Goal: Task Accomplishment & Management: Manage account settings

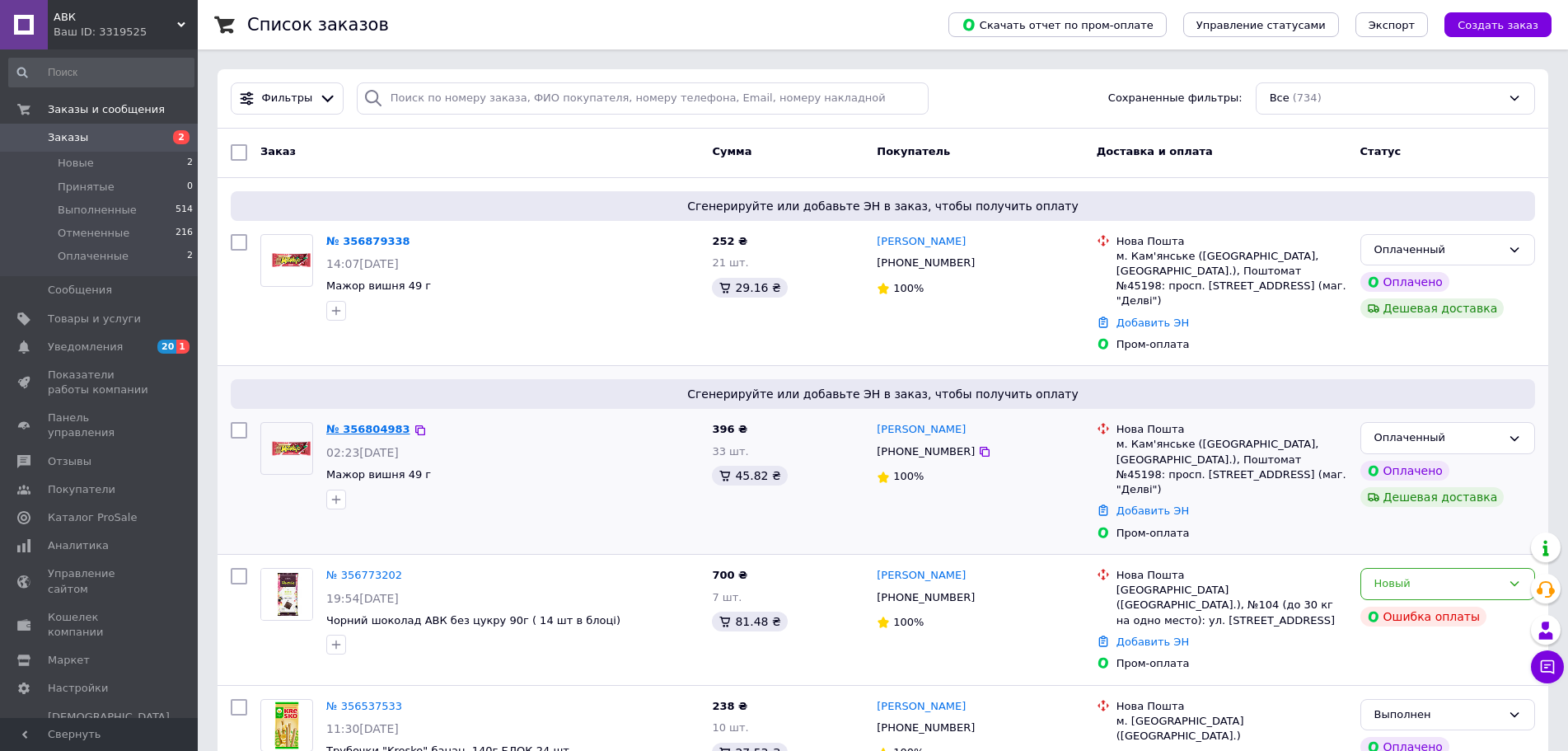
click at [376, 423] on link "№ 356804983" at bounding box center [368, 429] width 84 height 13
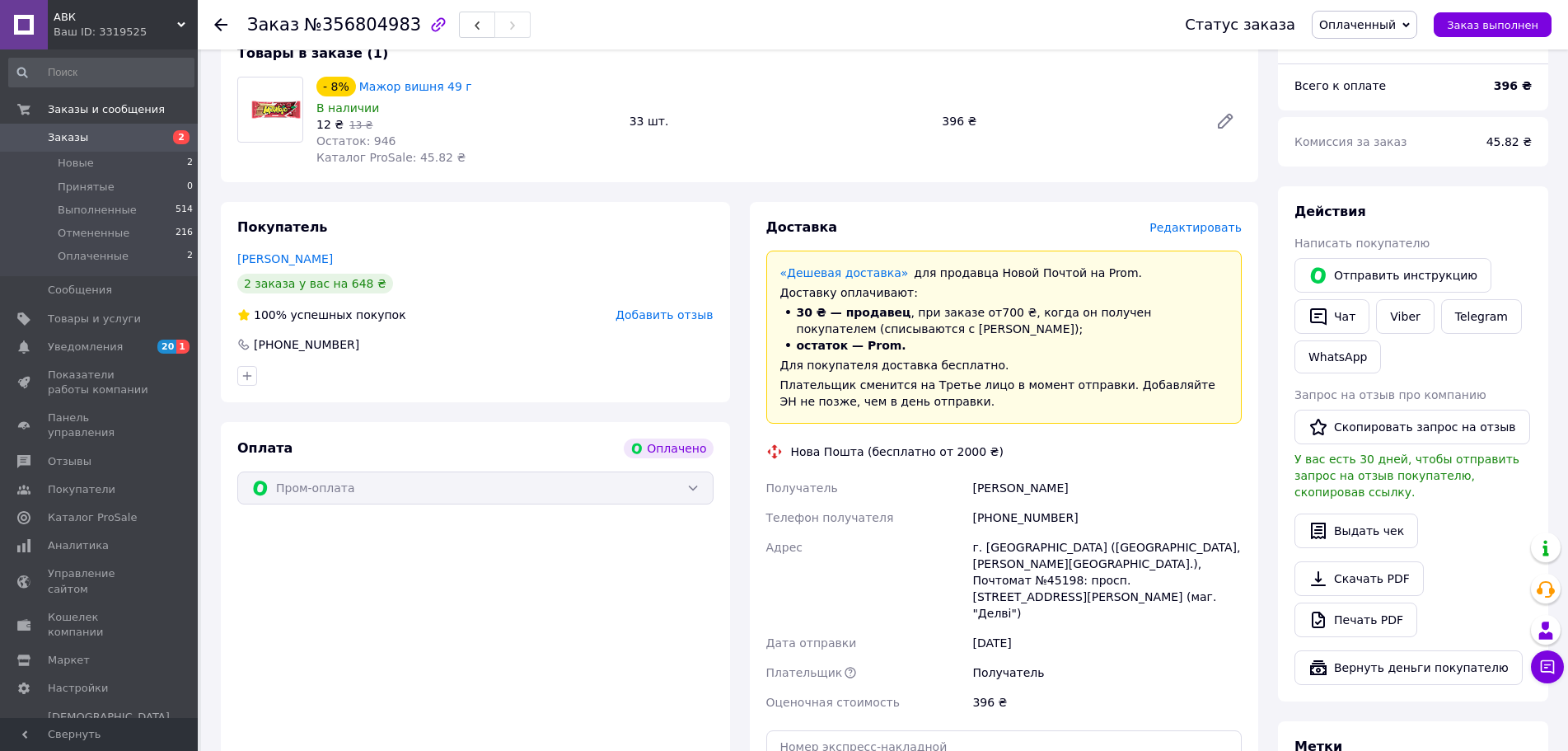
scroll to position [247, 0]
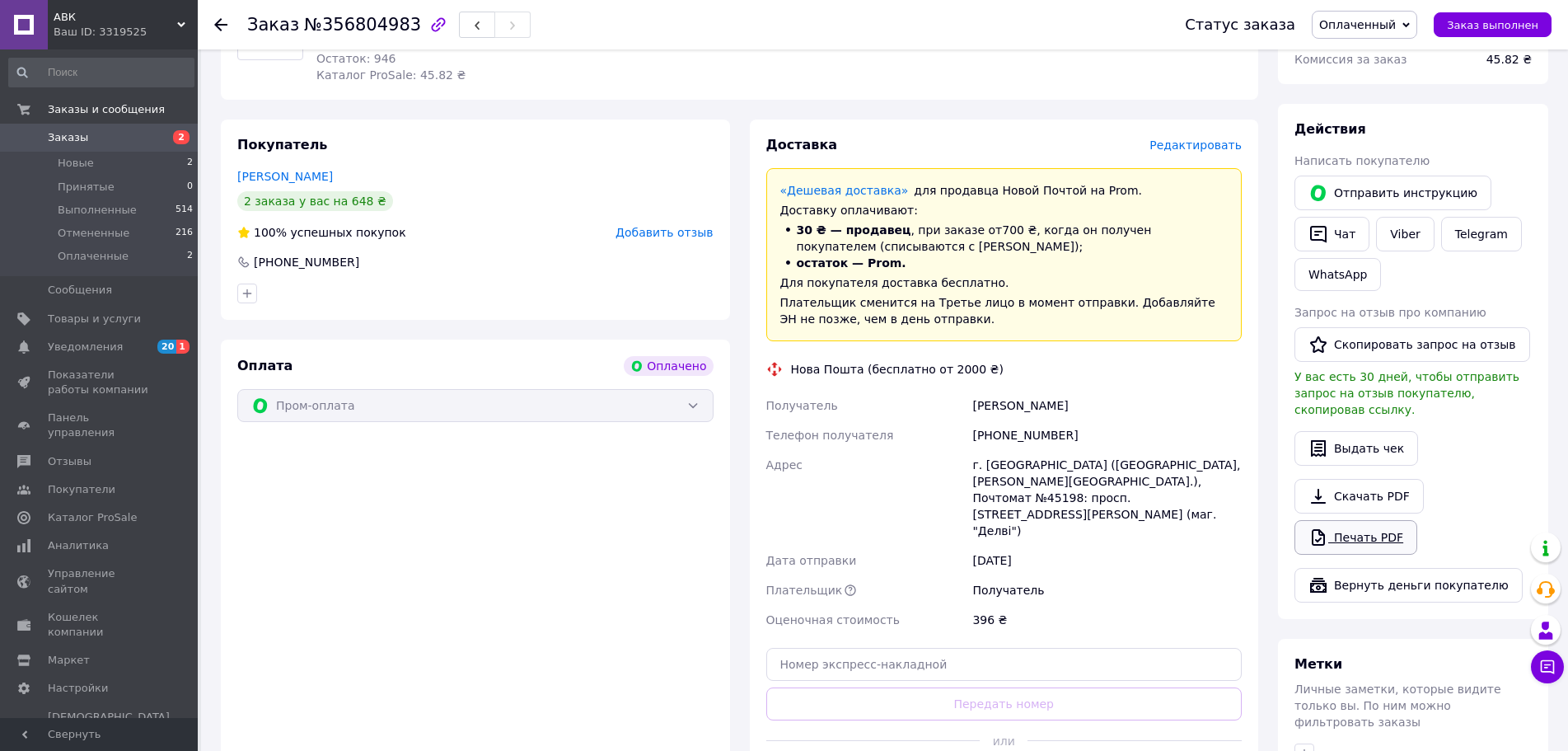
click at [1355, 520] on link "Печать PDF" at bounding box center [1355, 537] width 123 height 34
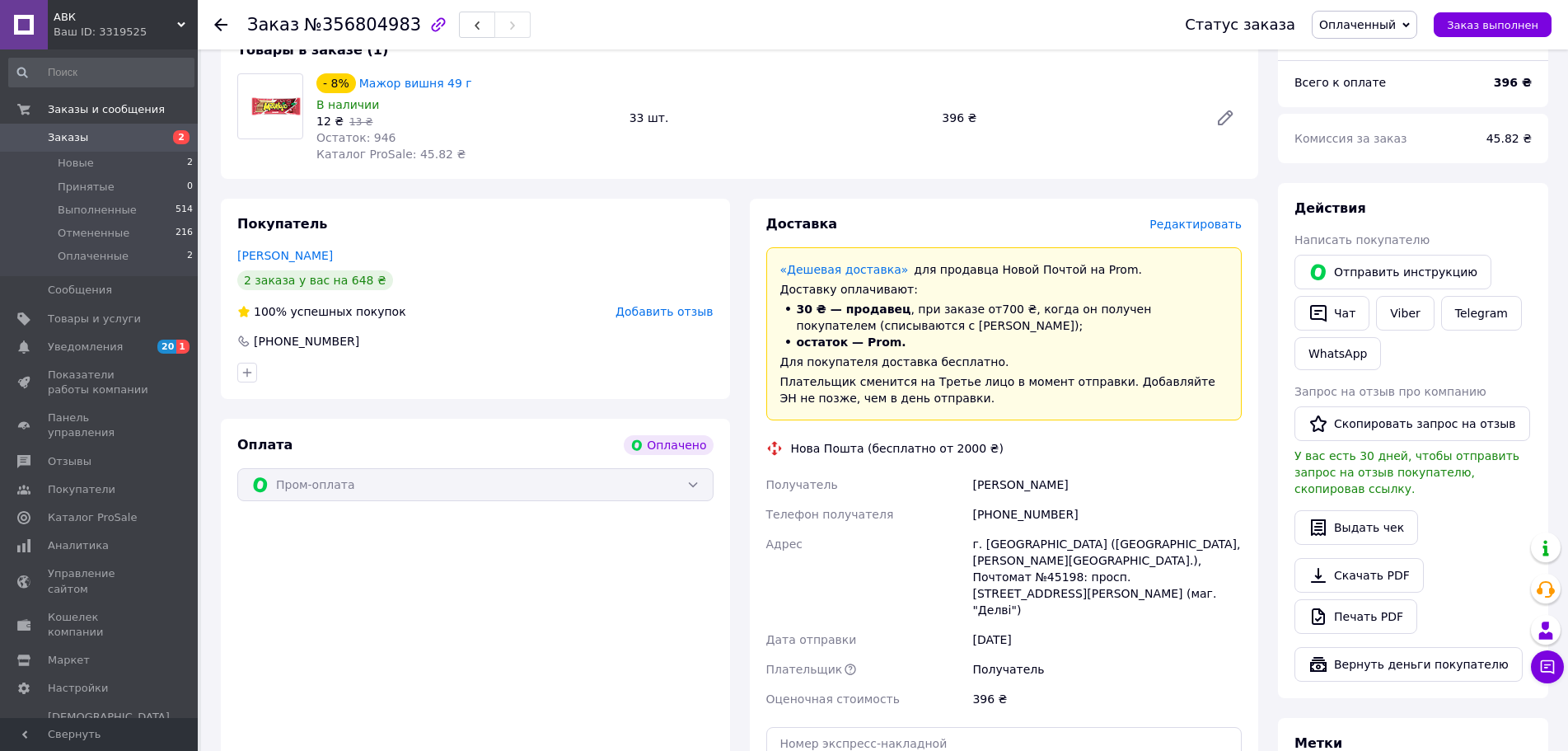
scroll to position [165, 0]
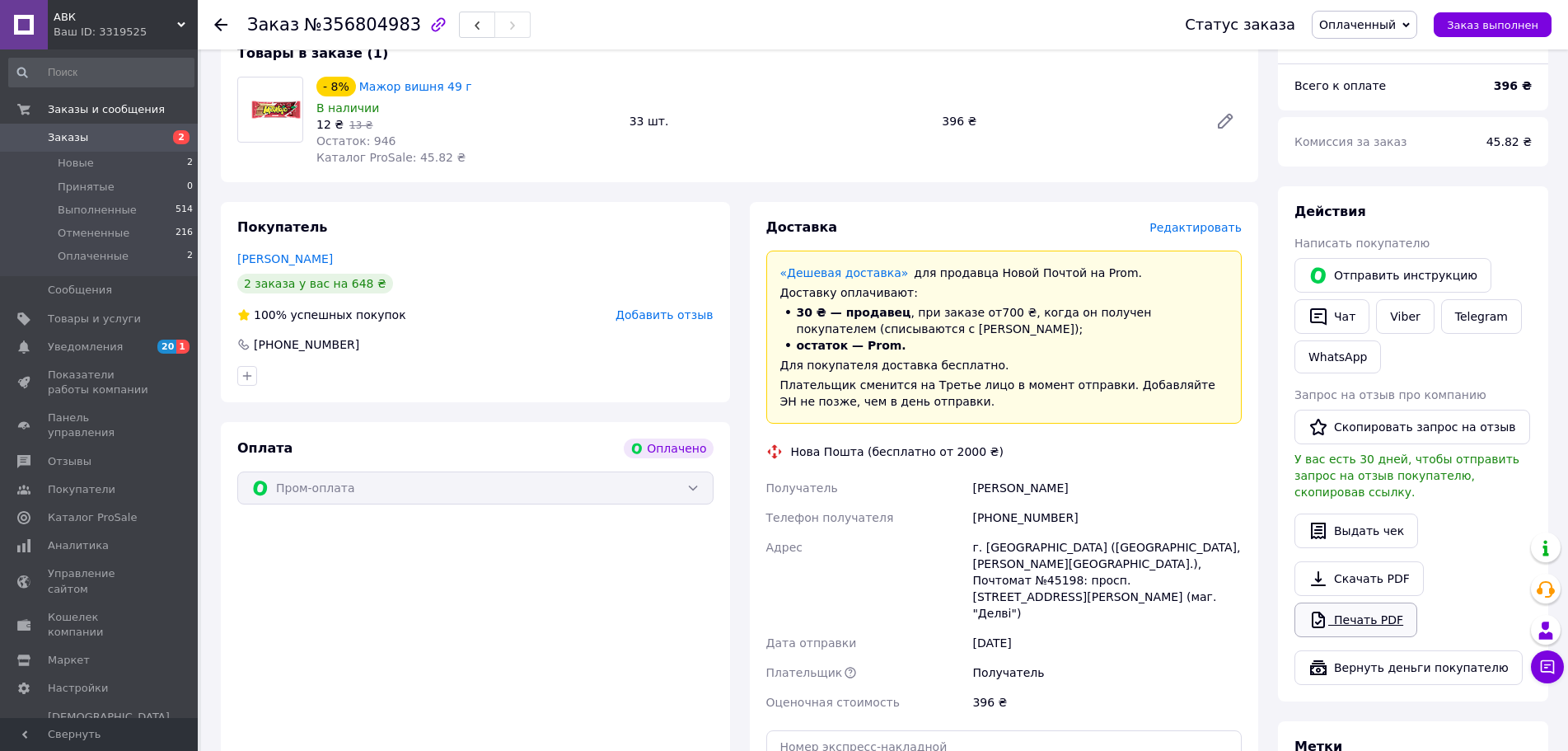
click at [1356, 603] on link "Печать PDF" at bounding box center [1355, 619] width 123 height 34
click at [1373, 602] on link "Печать PDF" at bounding box center [1355, 619] width 123 height 34
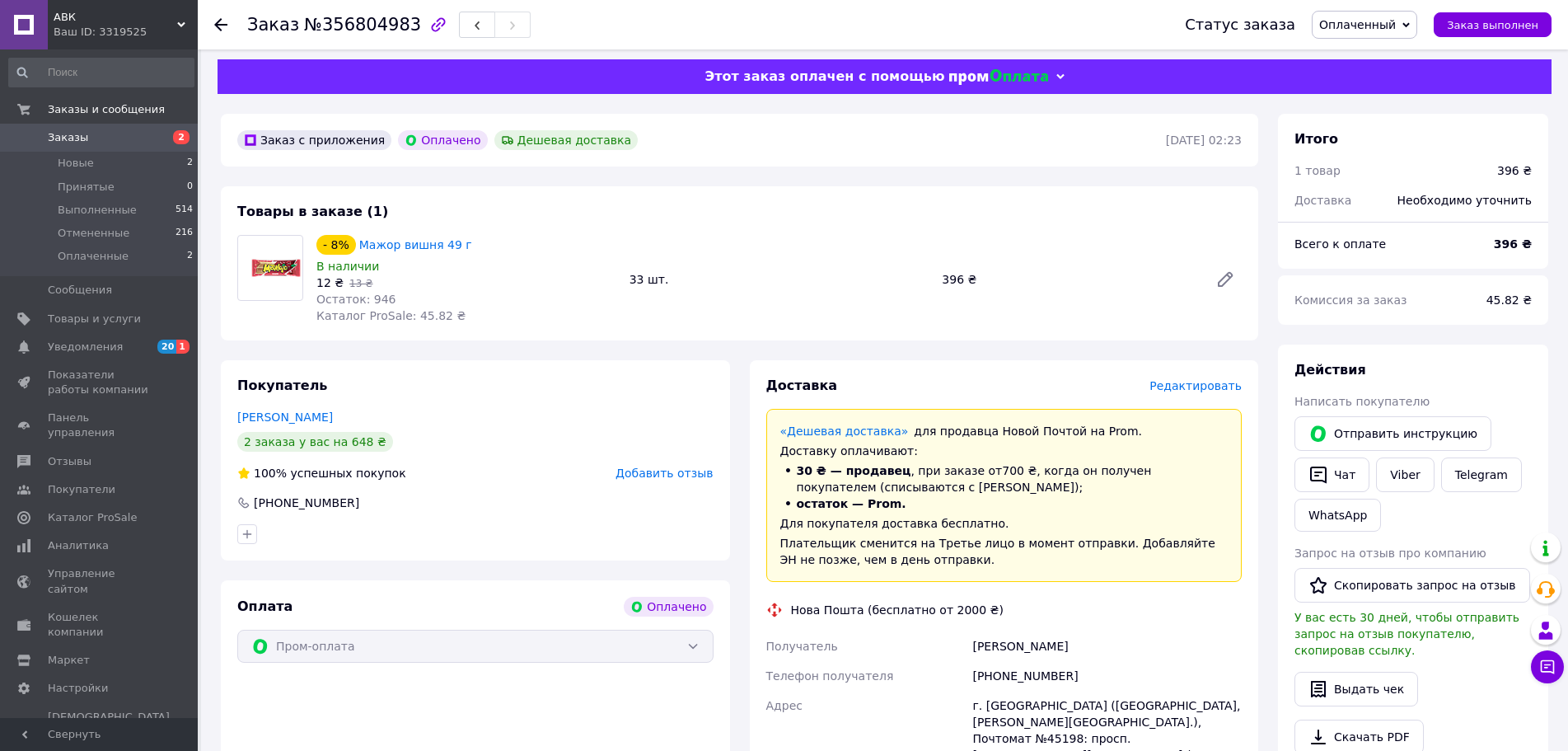
scroll to position [0, 0]
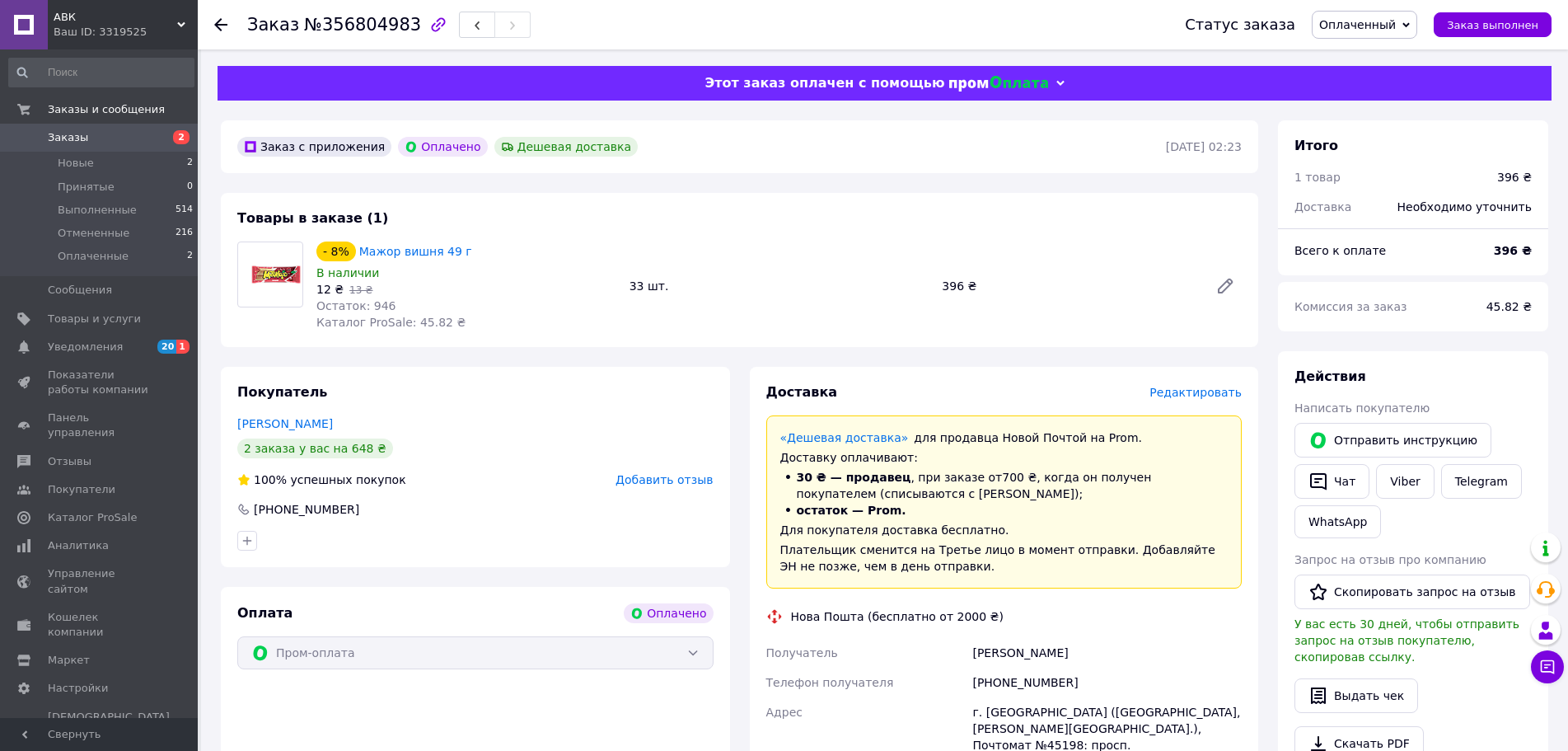
click at [224, 22] on icon at bounding box center [221, 25] width 13 height 13
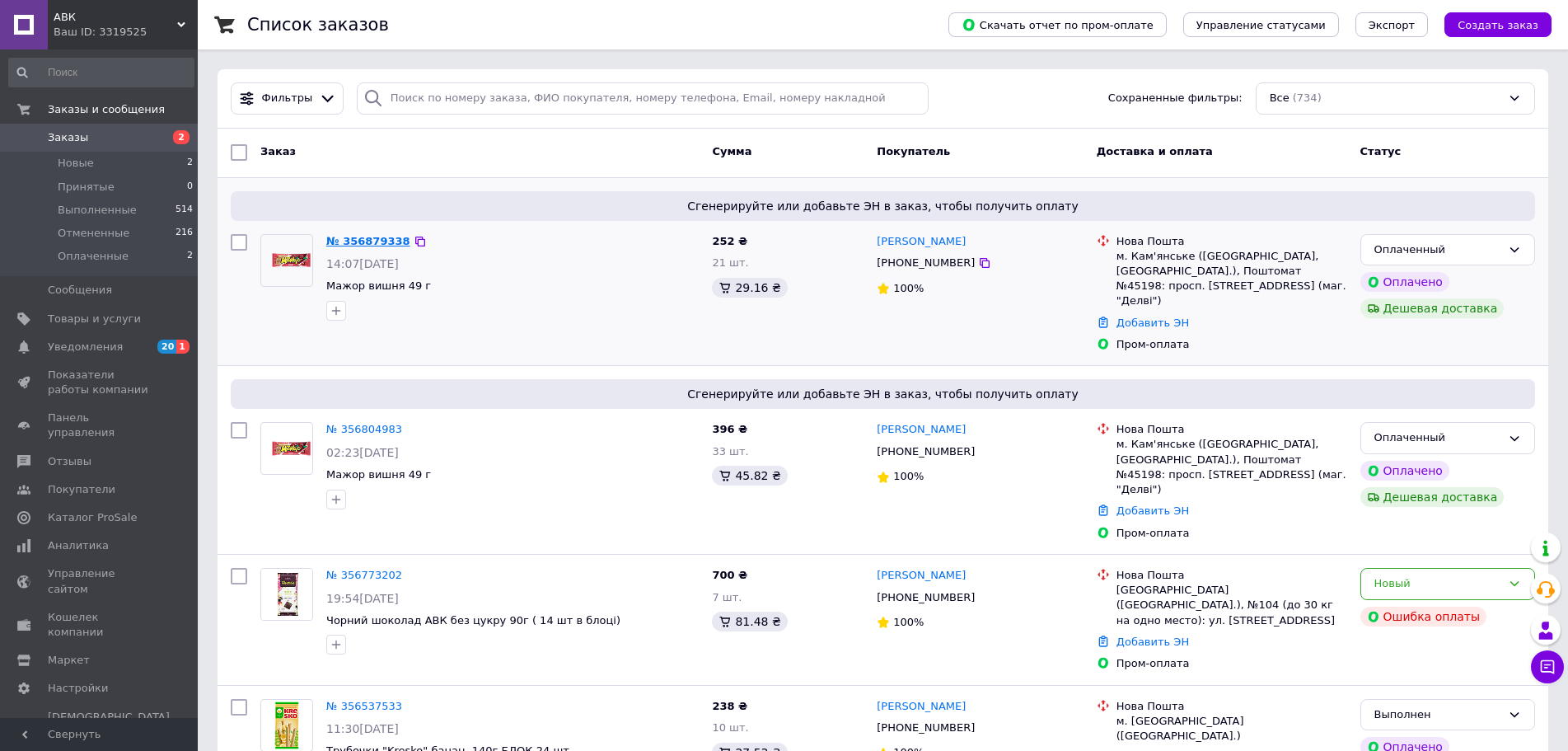
click at [369, 238] on link "№ 356879338" at bounding box center [368, 241] width 84 height 13
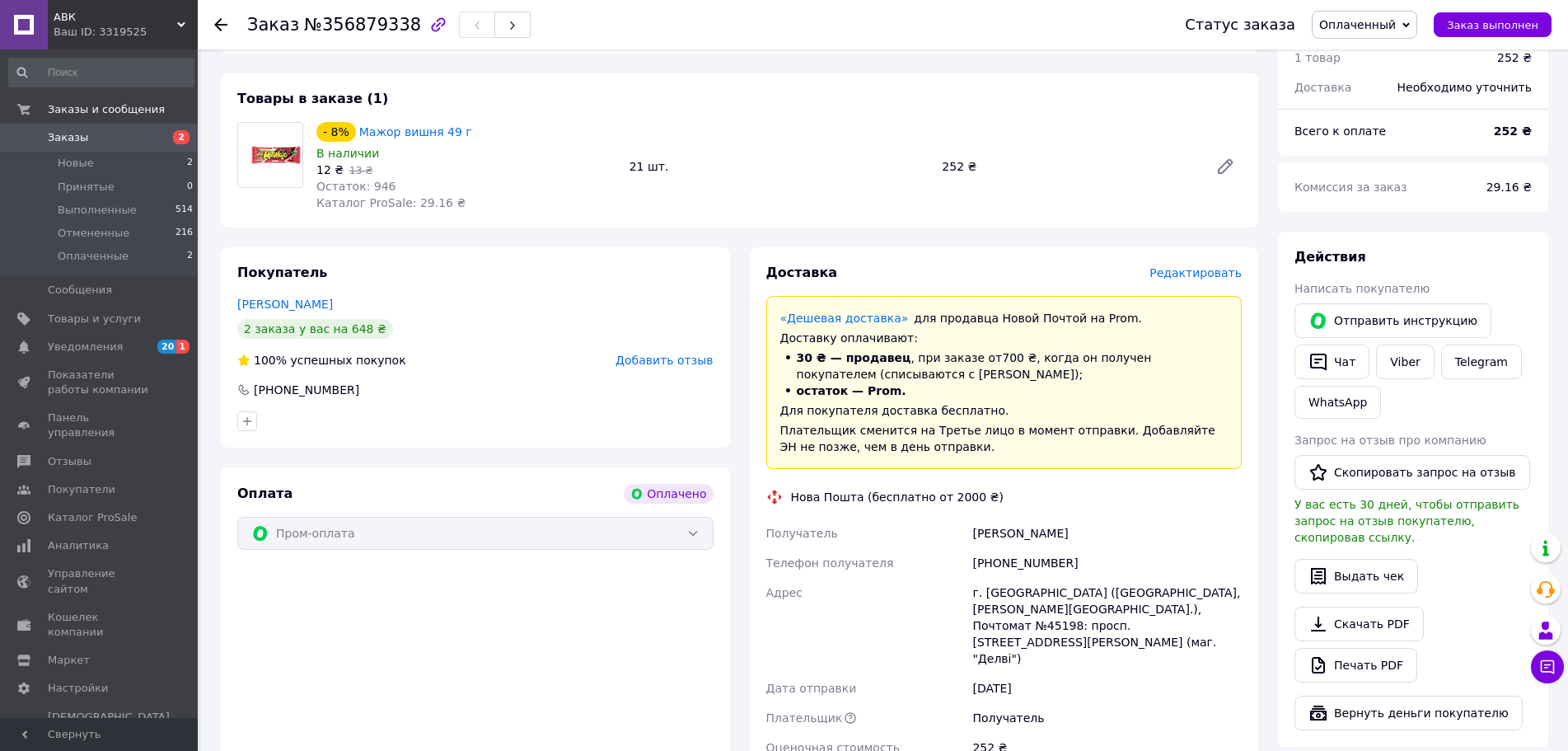
scroll to position [165, 0]
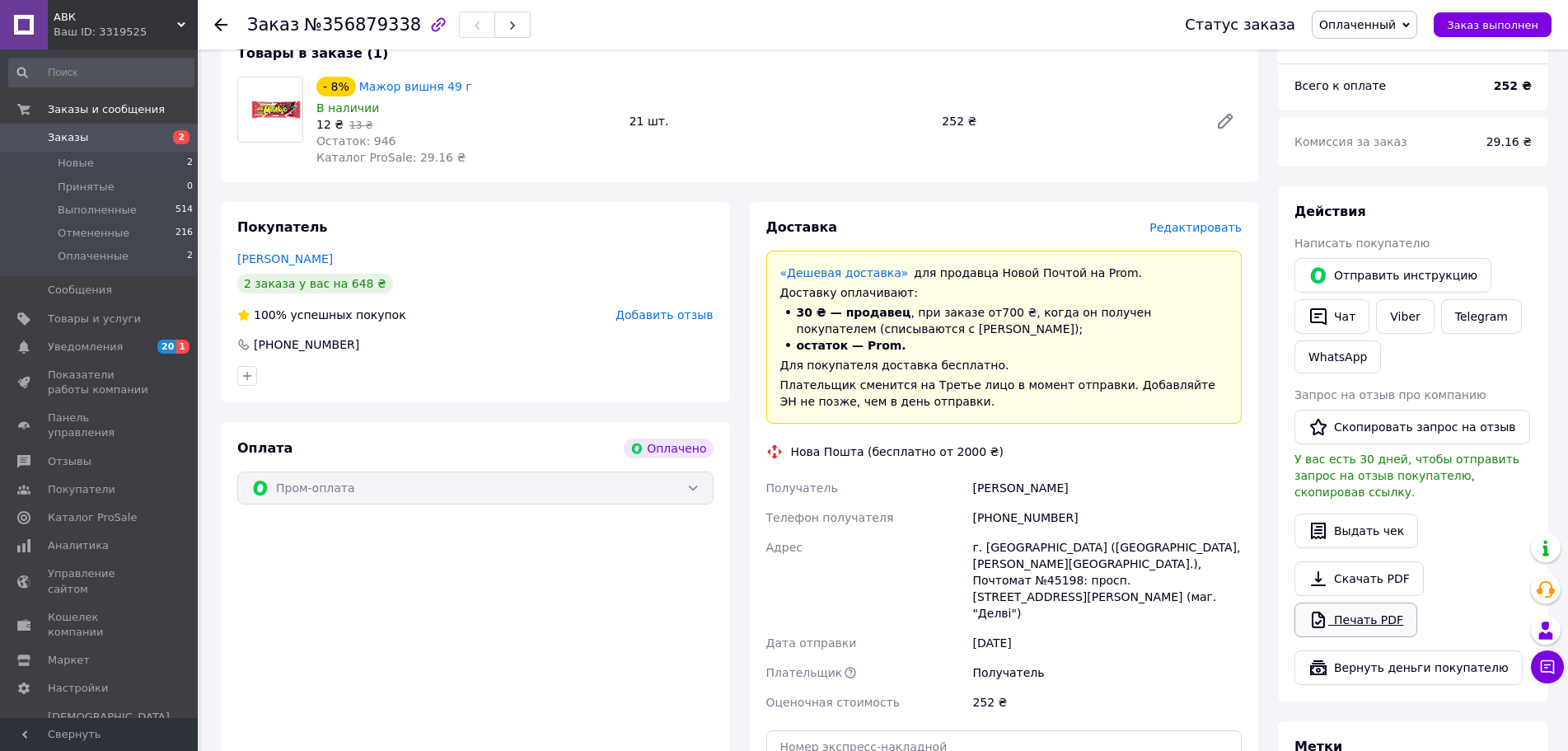
click at [1359, 602] on link "Печать PDF" at bounding box center [1355, 619] width 123 height 34
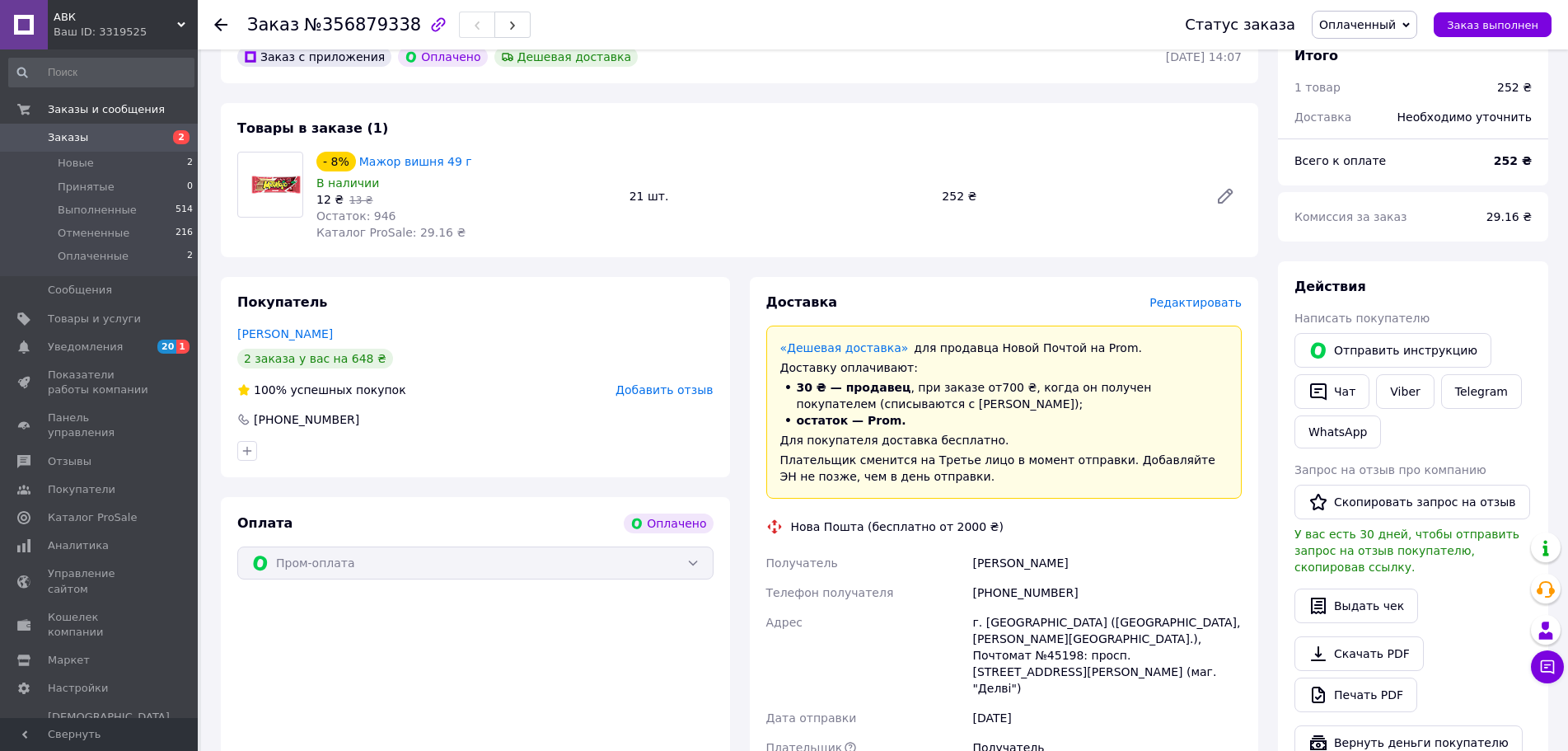
scroll to position [0, 0]
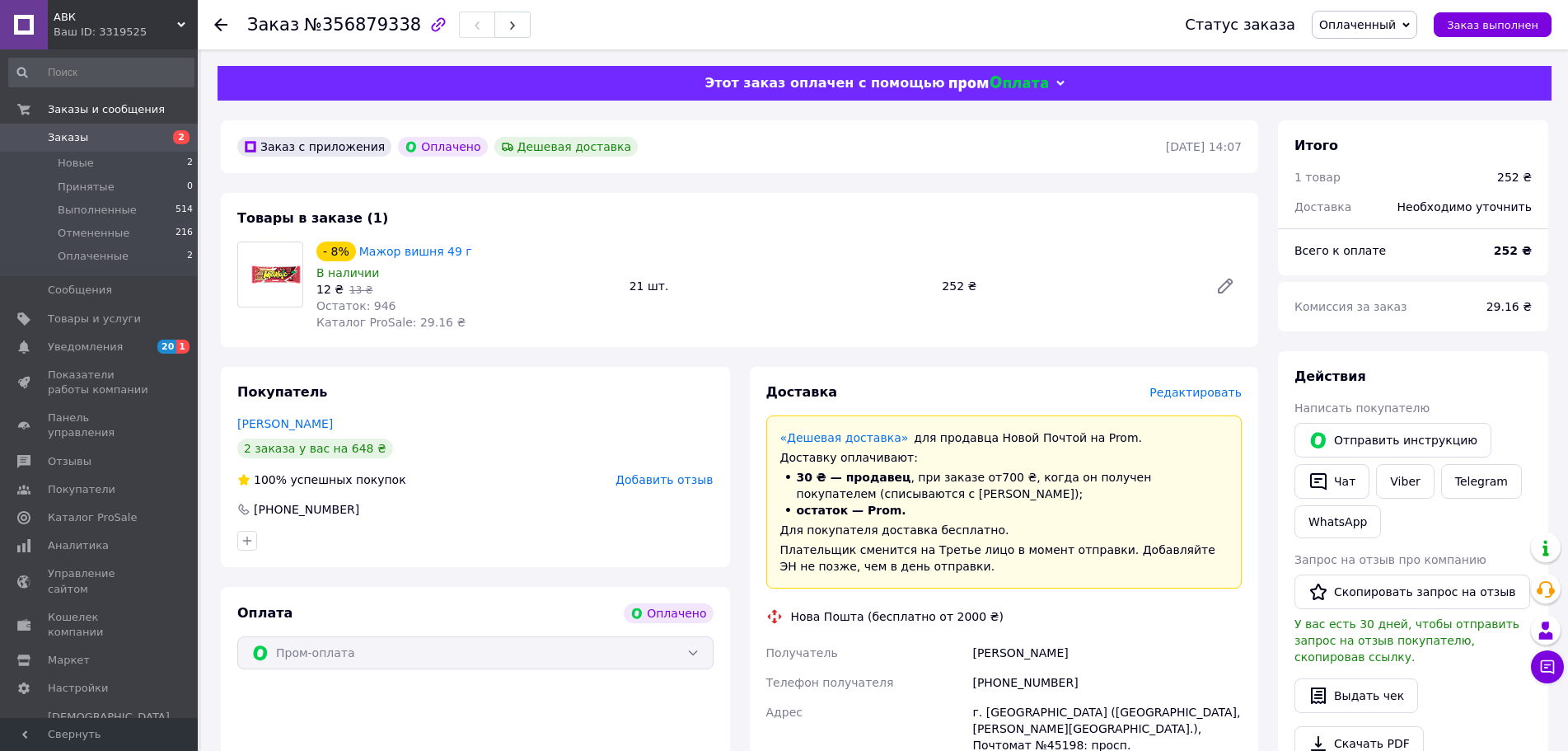
click at [1387, 23] on span "Оплаченный" at bounding box center [1357, 25] width 77 height 13
click at [1369, 59] on li "Принят" at bounding box center [1364, 57] width 103 height 24
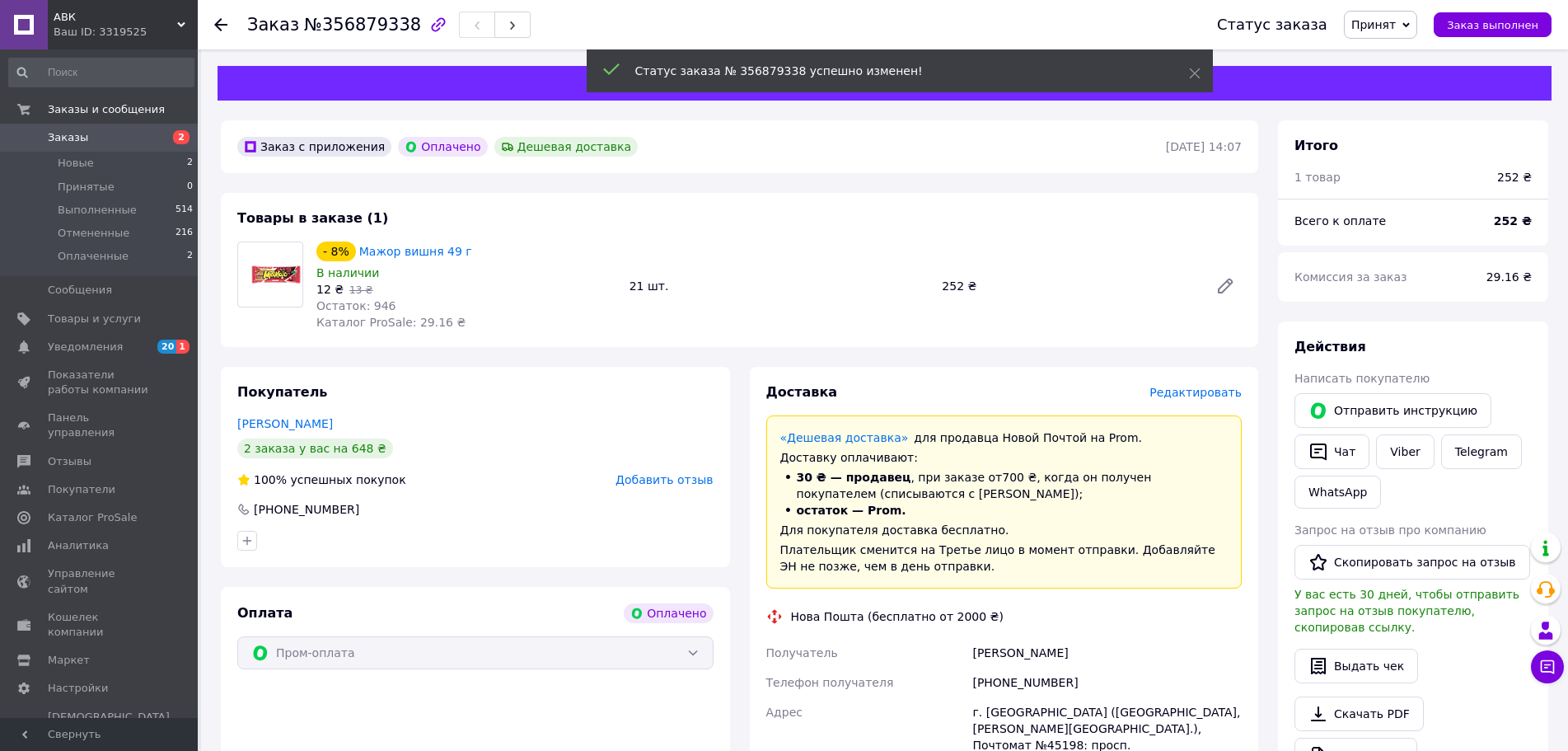
click at [220, 22] on icon at bounding box center [221, 25] width 13 height 13
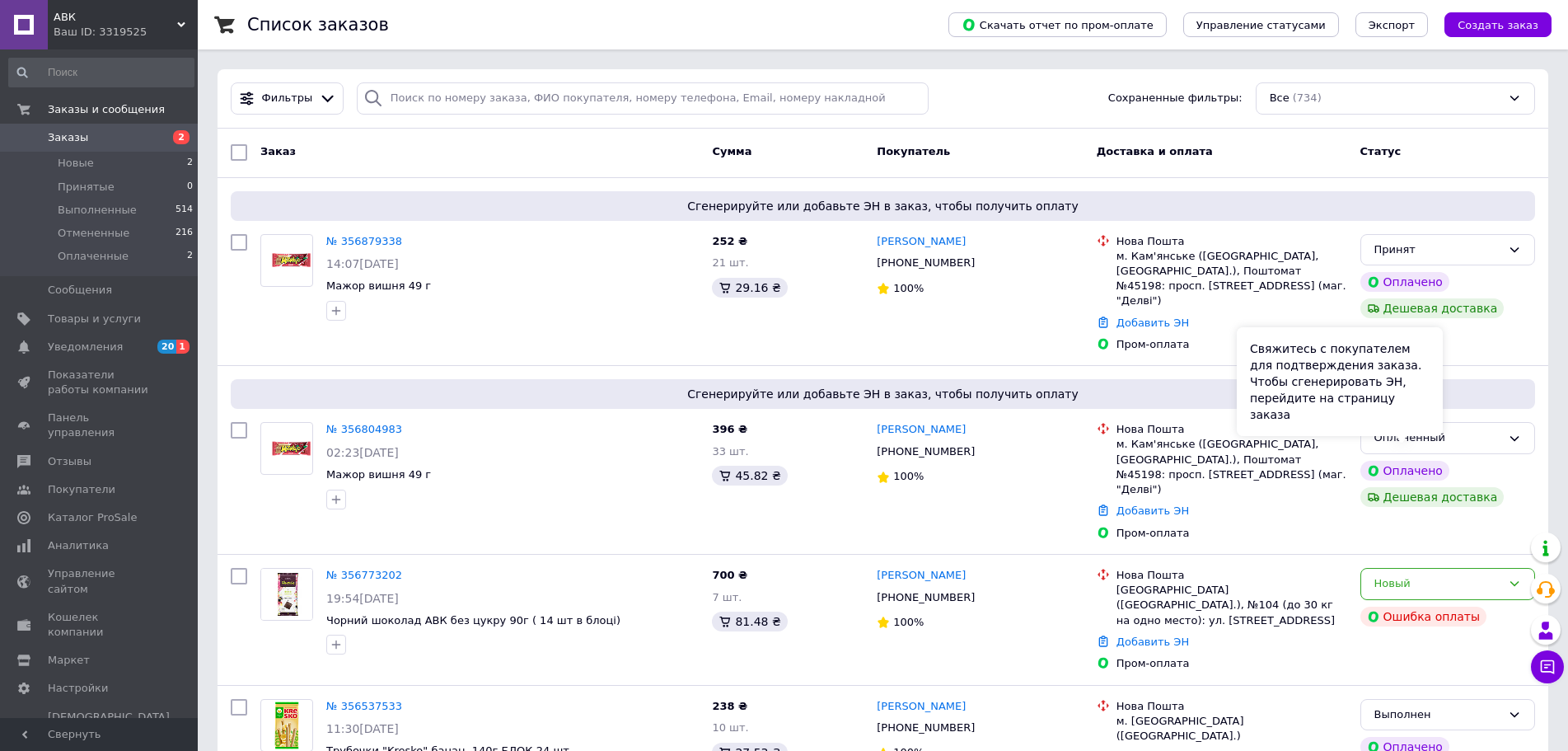
click at [1398, 421] on div "Свяжитесь с покупателем для подтверждения заказа. Чтобы сгенерировать ЭН, перей…" at bounding box center [1339, 381] width 206 height 108
click at [1454, 429] on div "Оплаченный" at bounding box center [1437, 437] width 127 height 18
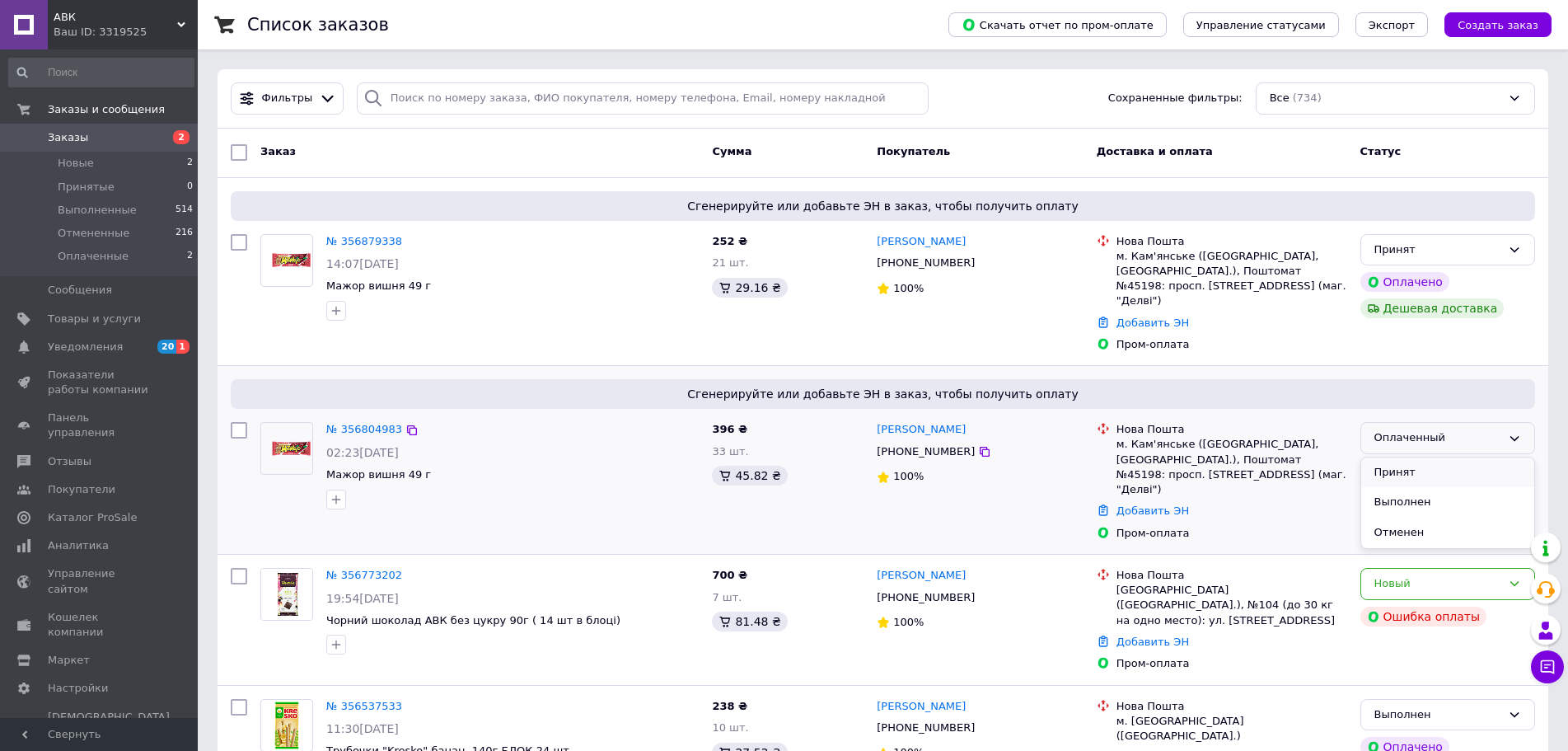
click at [1412, 460] on li "Принят" at bounding box center [1448, 473] width 173 height 30
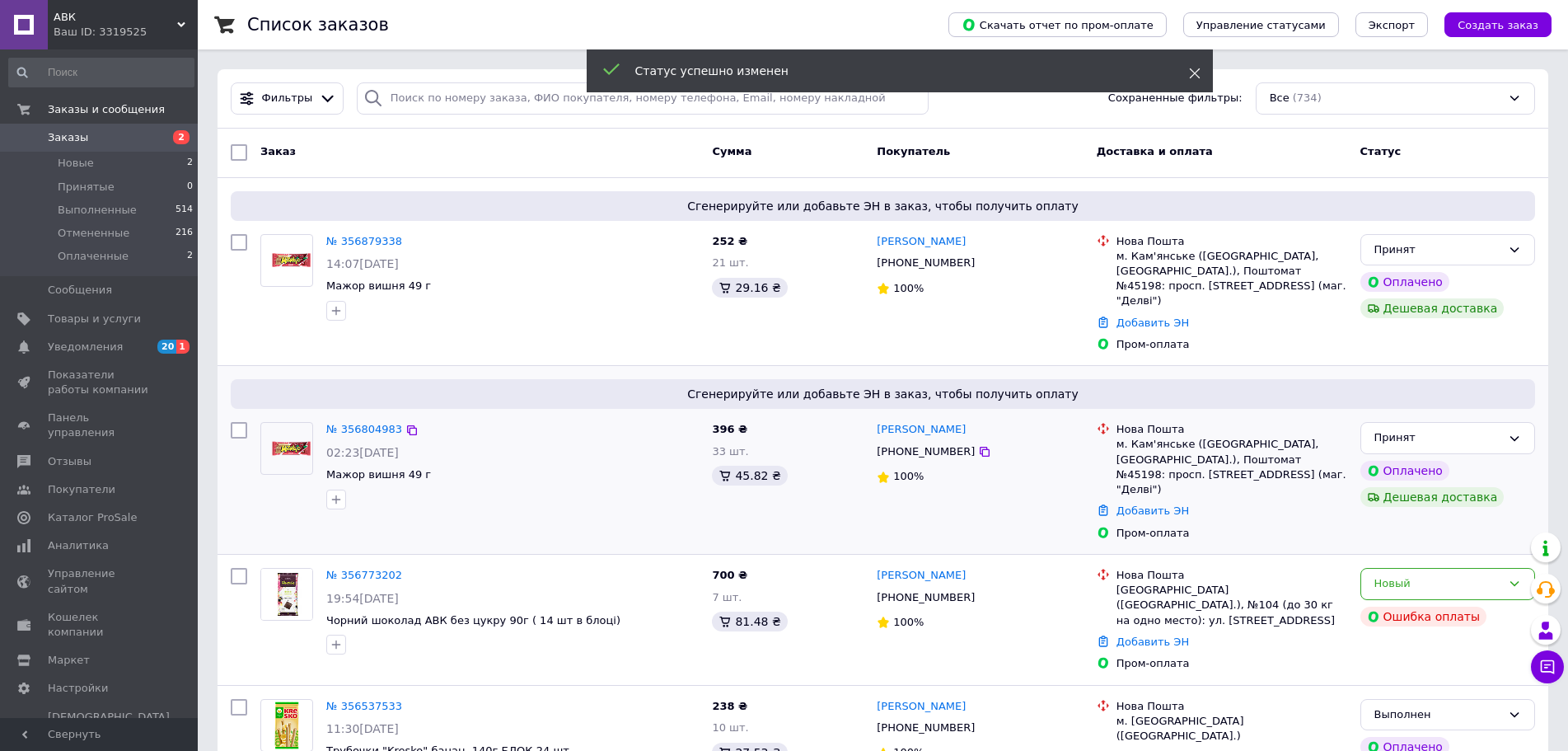
click at [1194, 72] on use at bounding box center [1194, 73] width 11 height 11
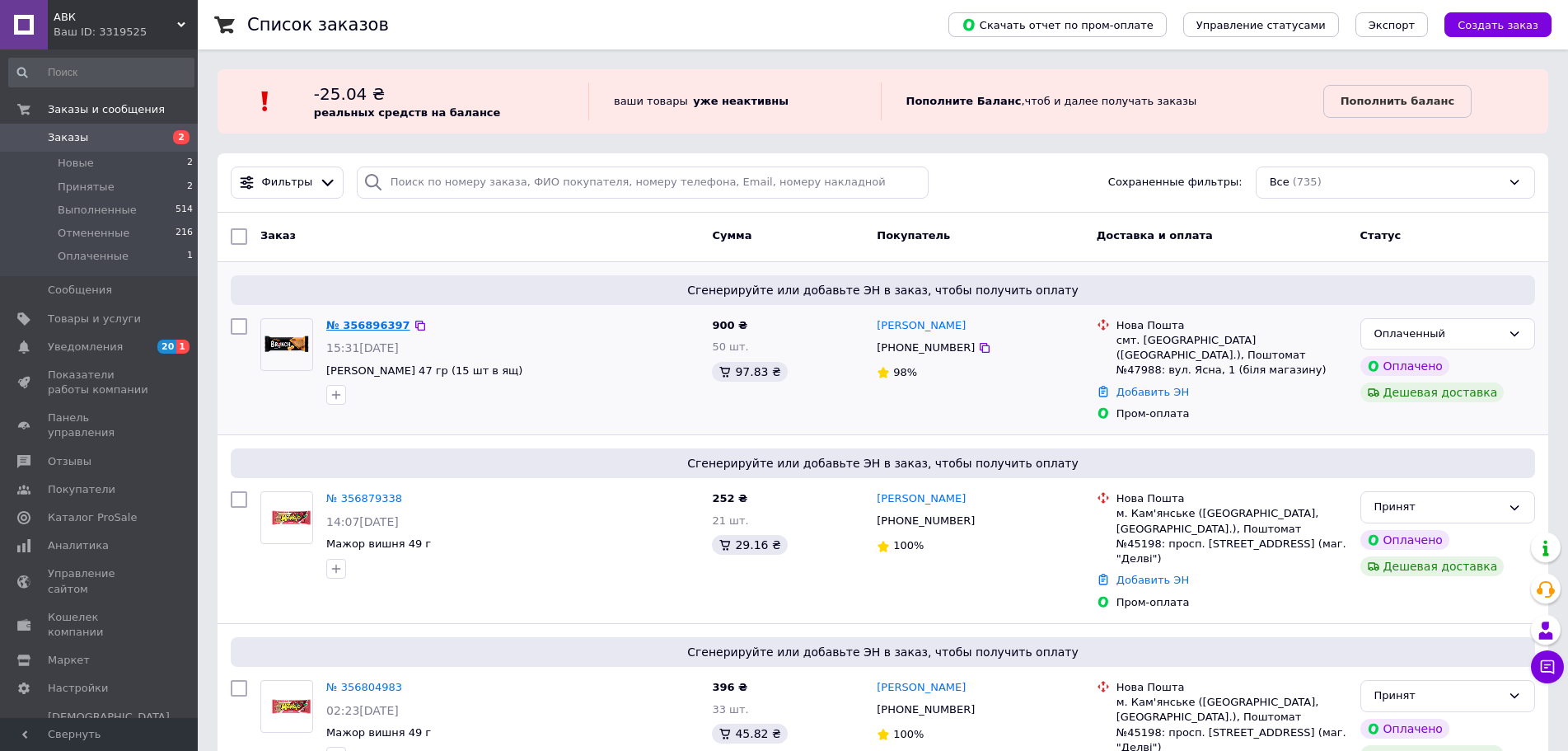
click at [382, 324] on link "№ 356896397" at bounding box center [368, 325] width 84 height 13
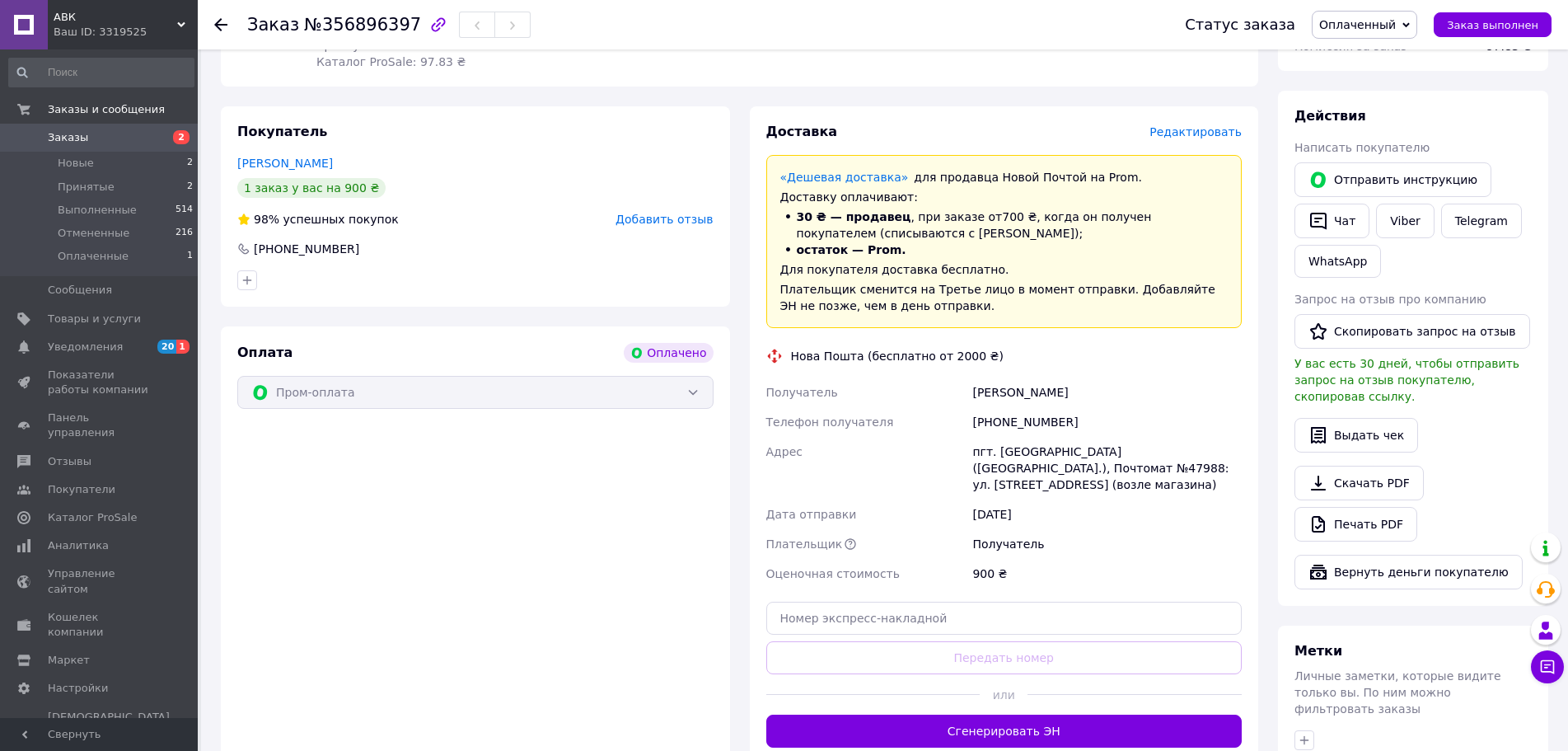
scroll to position [247, 0]
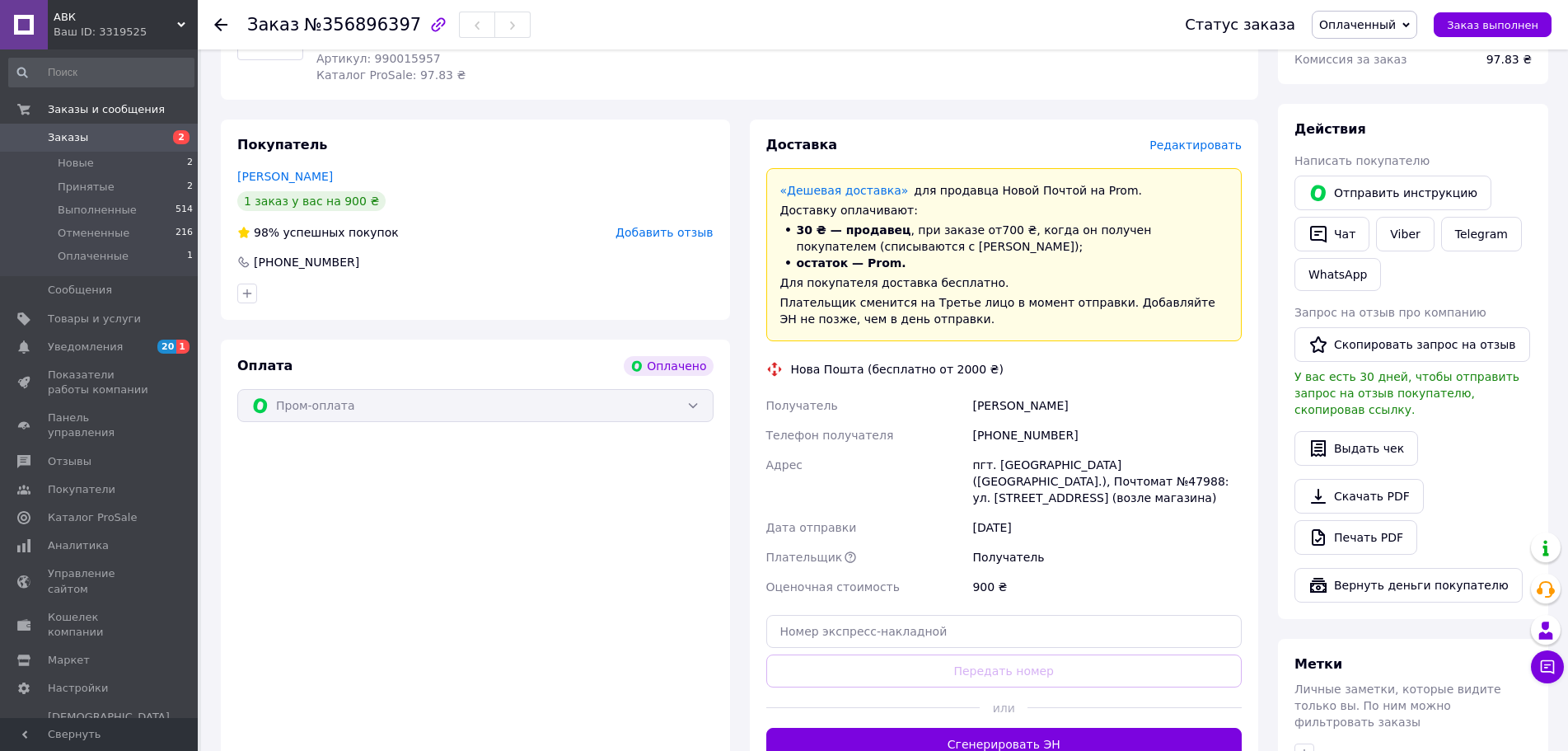
click at [1382, 26] on span "Оплаченный" at bounding box center [1357, 25] width 77 height 13
click at [1365, 60] on li "Принят" at bounding box center [1364, 57] width 103 height 24
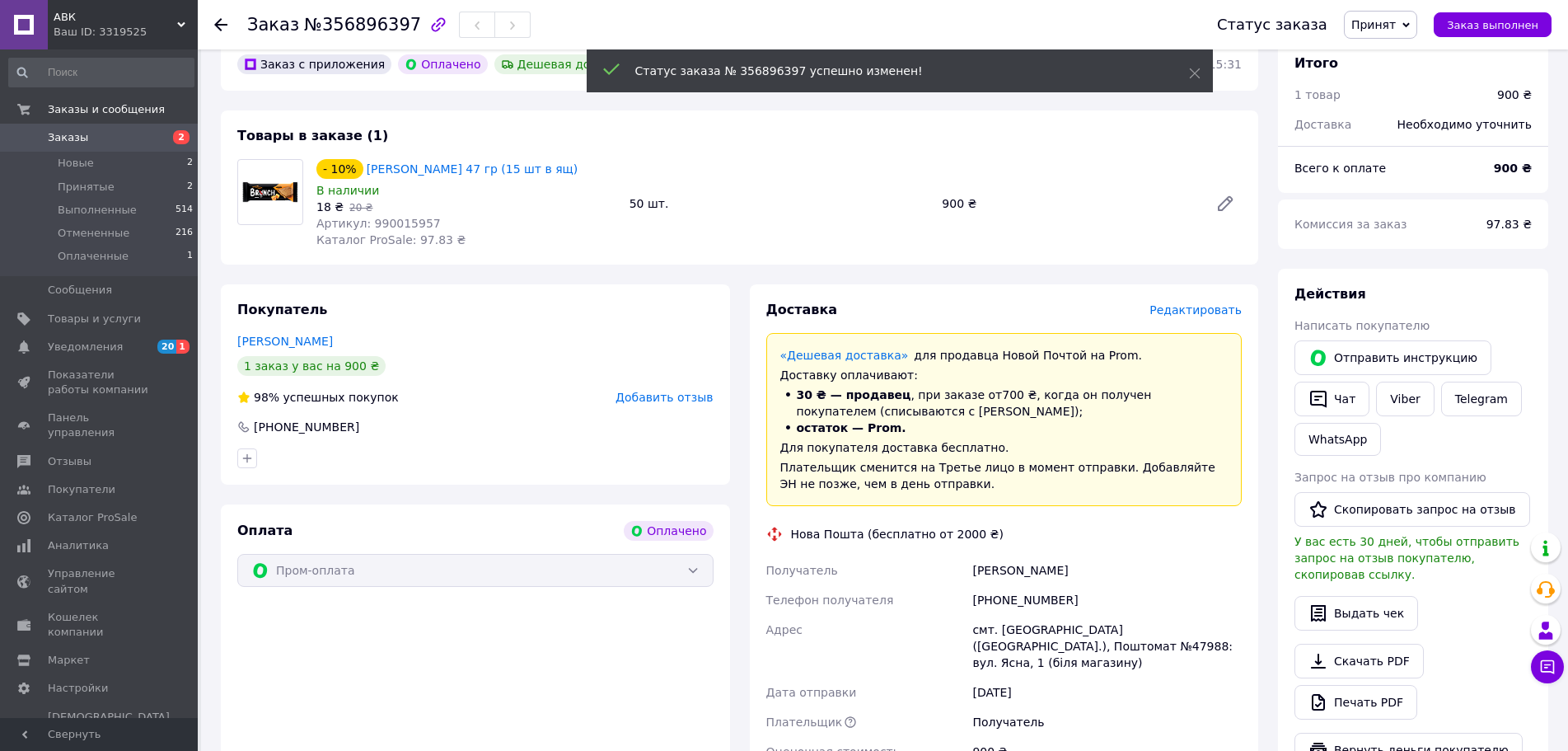
scroll to position [0, 0]
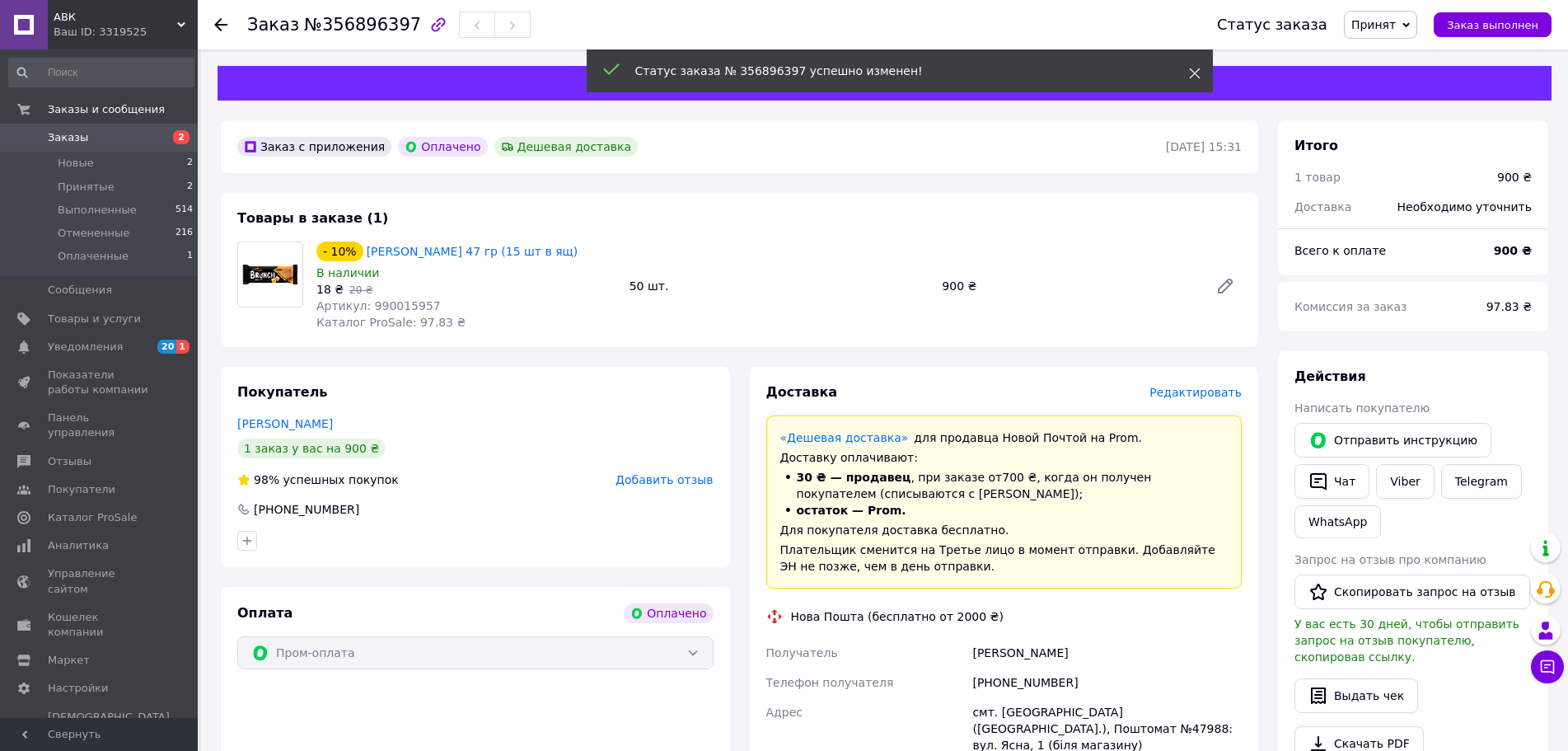
click at [1194, 73] on use at bounding box center [1194, 73] width 11 height 11
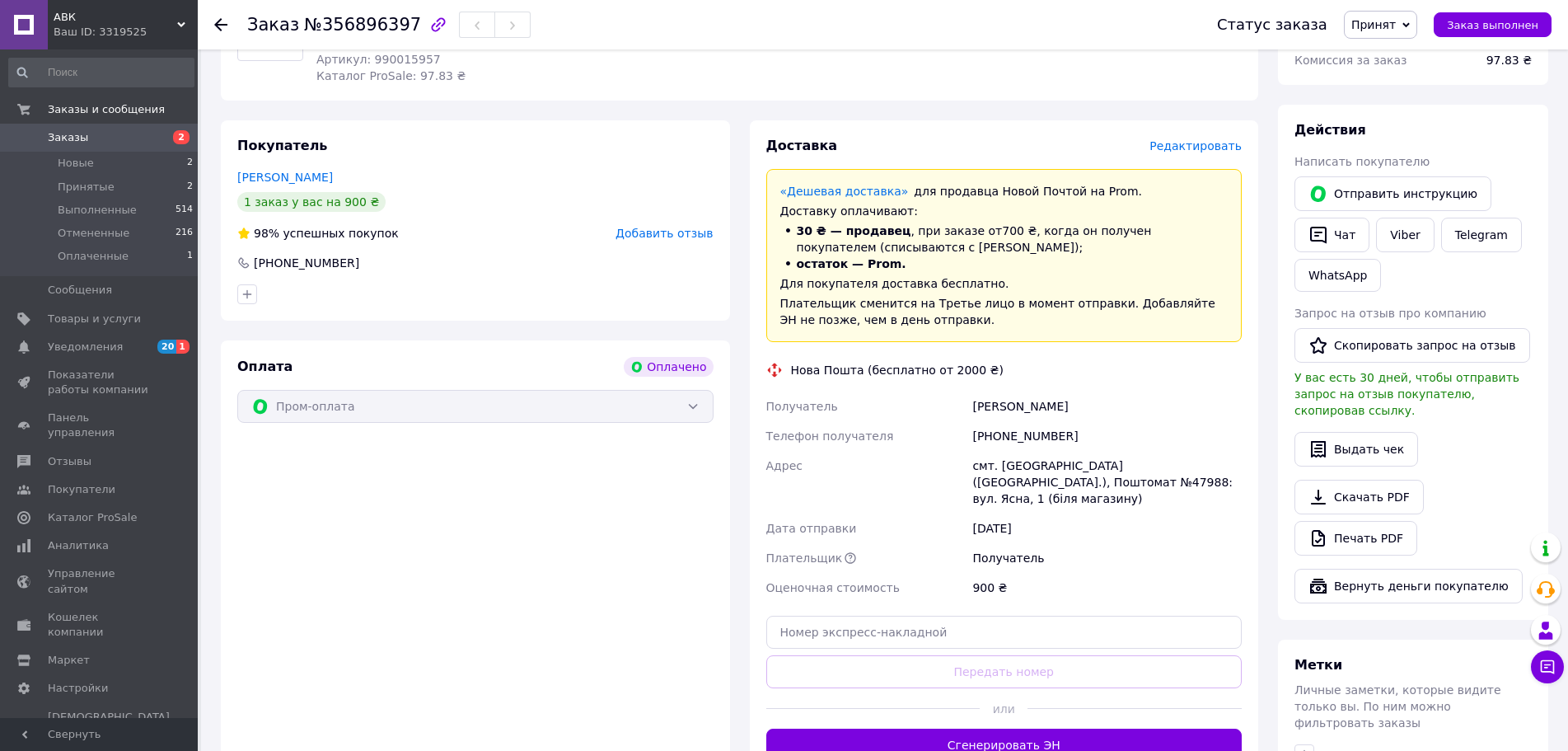
scroll to position [247, 0]
click at [1353, 523] on link "Печать PDF" at bounding box center [1355, 537] width 123 height 34
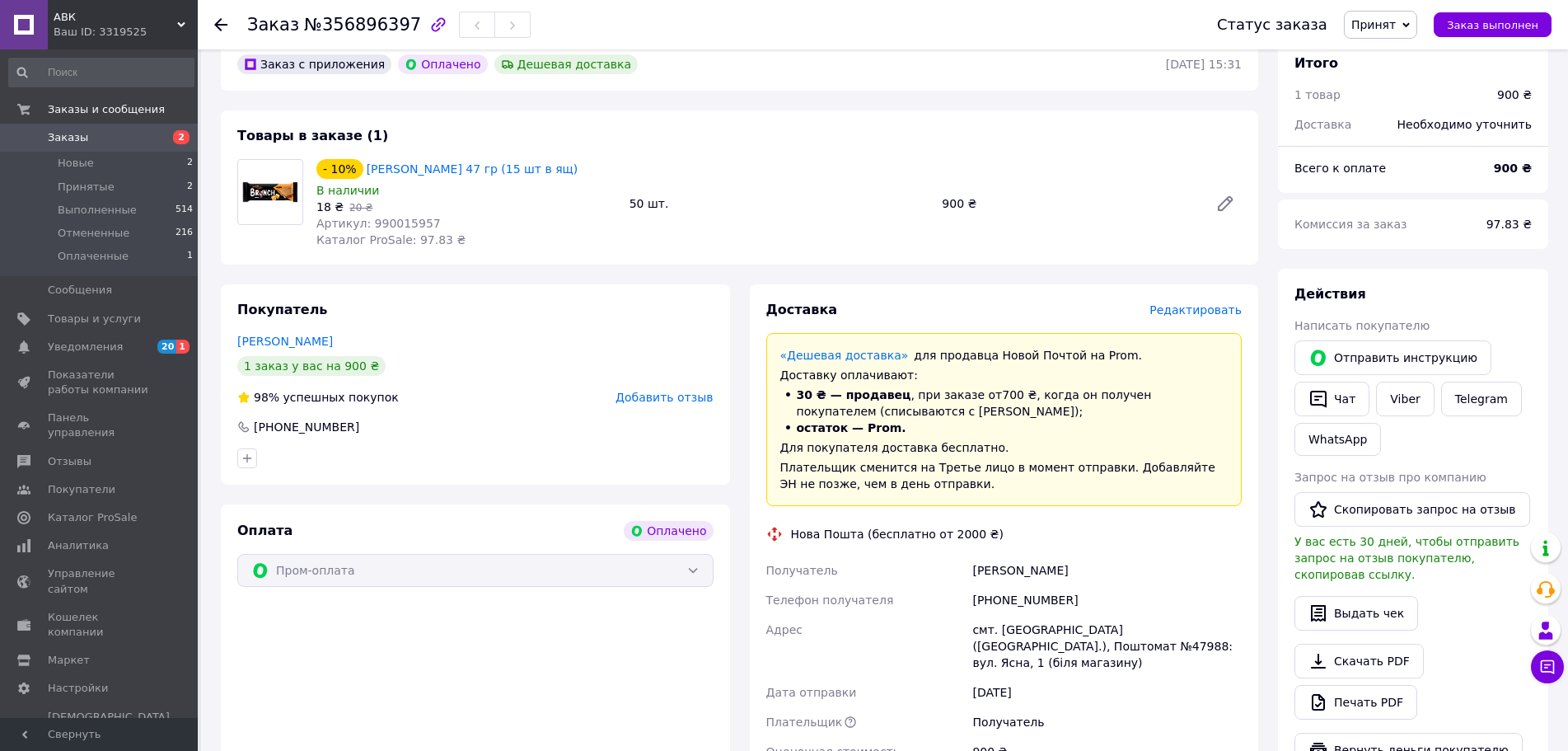
click at [24, 14] on link at bounding box center [24, 24] width 48 height 50
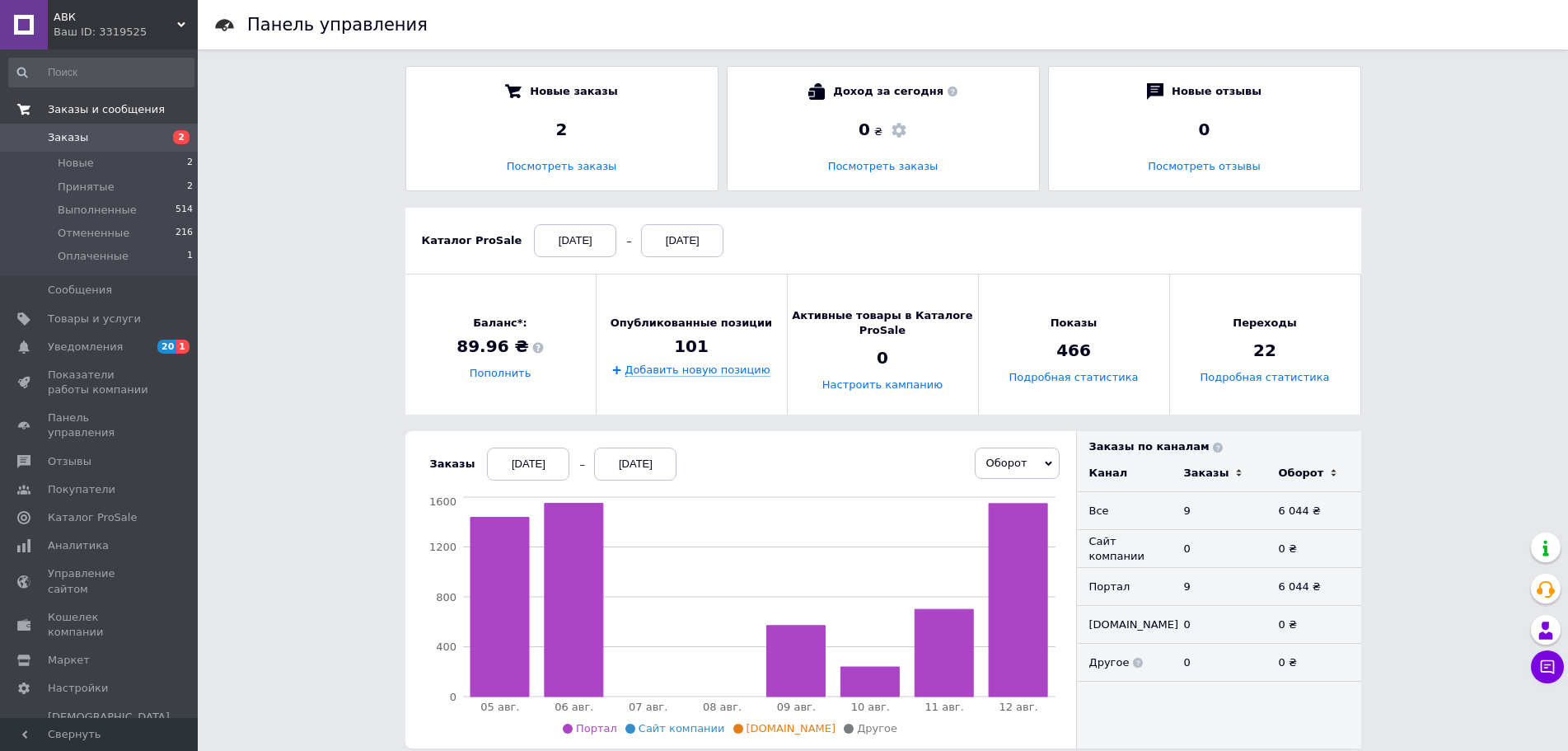
click at [77, 106] on span "Заказы и сообщения" at bounding box center [106, 109] width 117 height 15
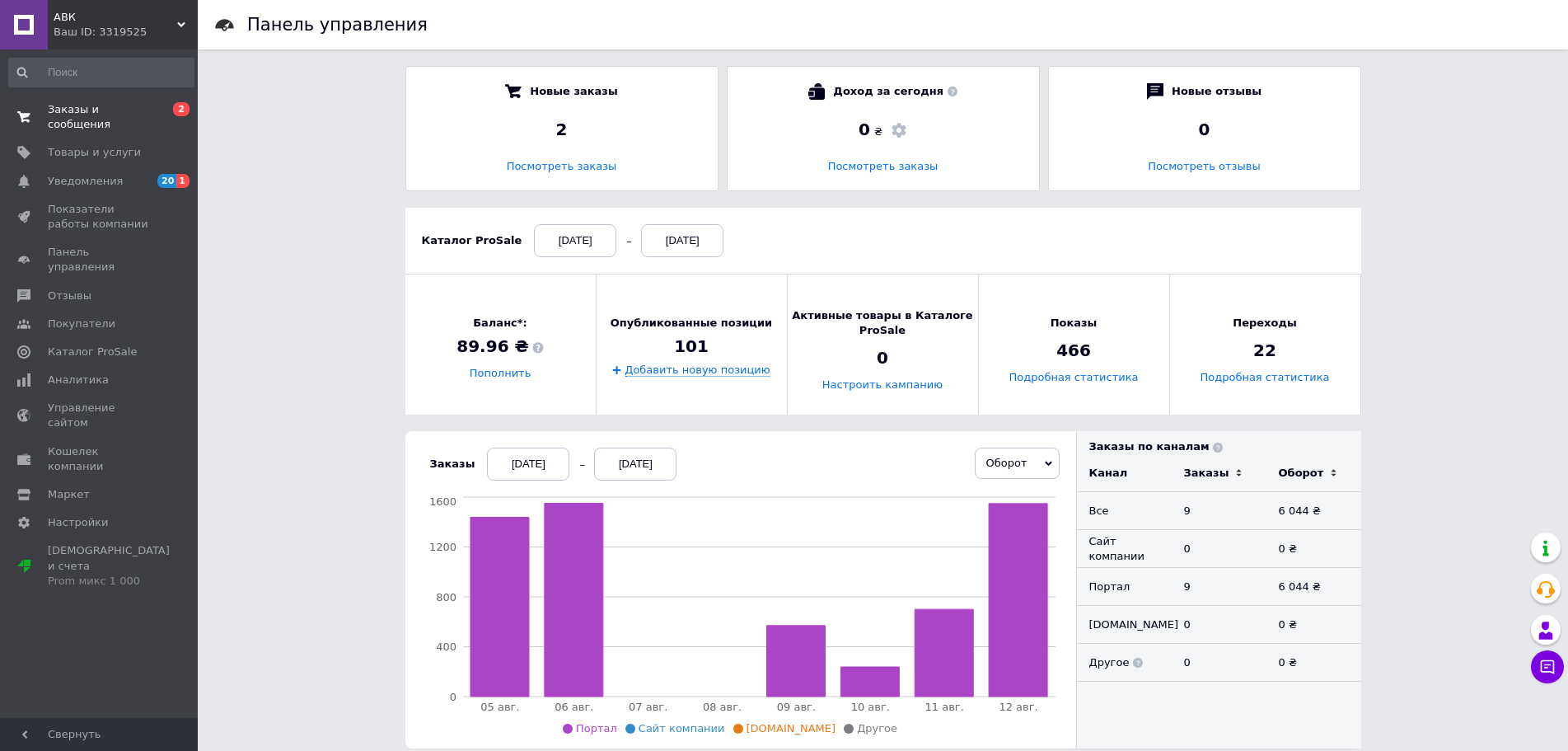
click at [87, 108] on span "Заказы и сообщения" at bounding box center [100, 116] width 104 height 29
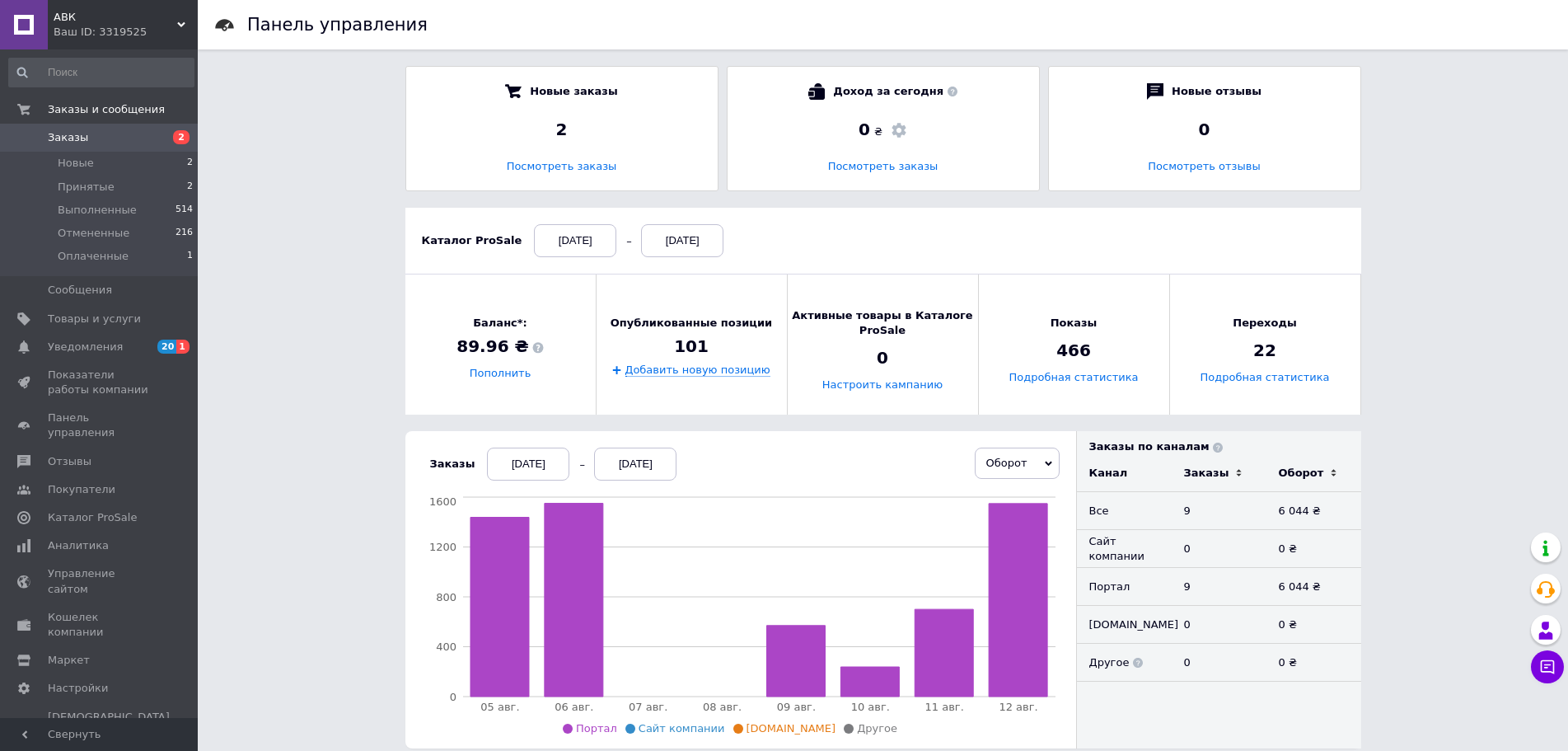
click at [75, 137] on span "Заказы" at bounding box center [68, 138] width 40 height 15
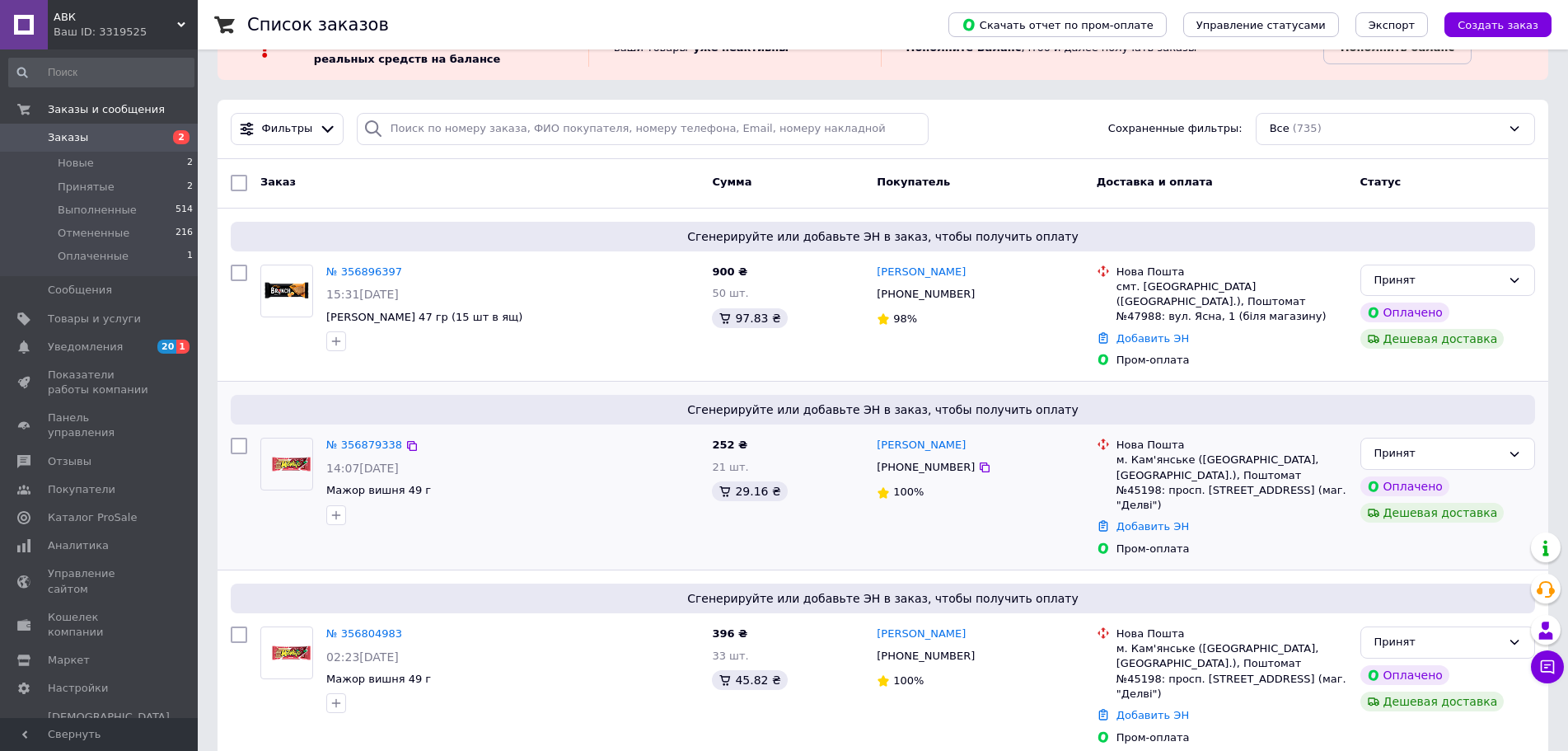
scroll to position [82, 0]
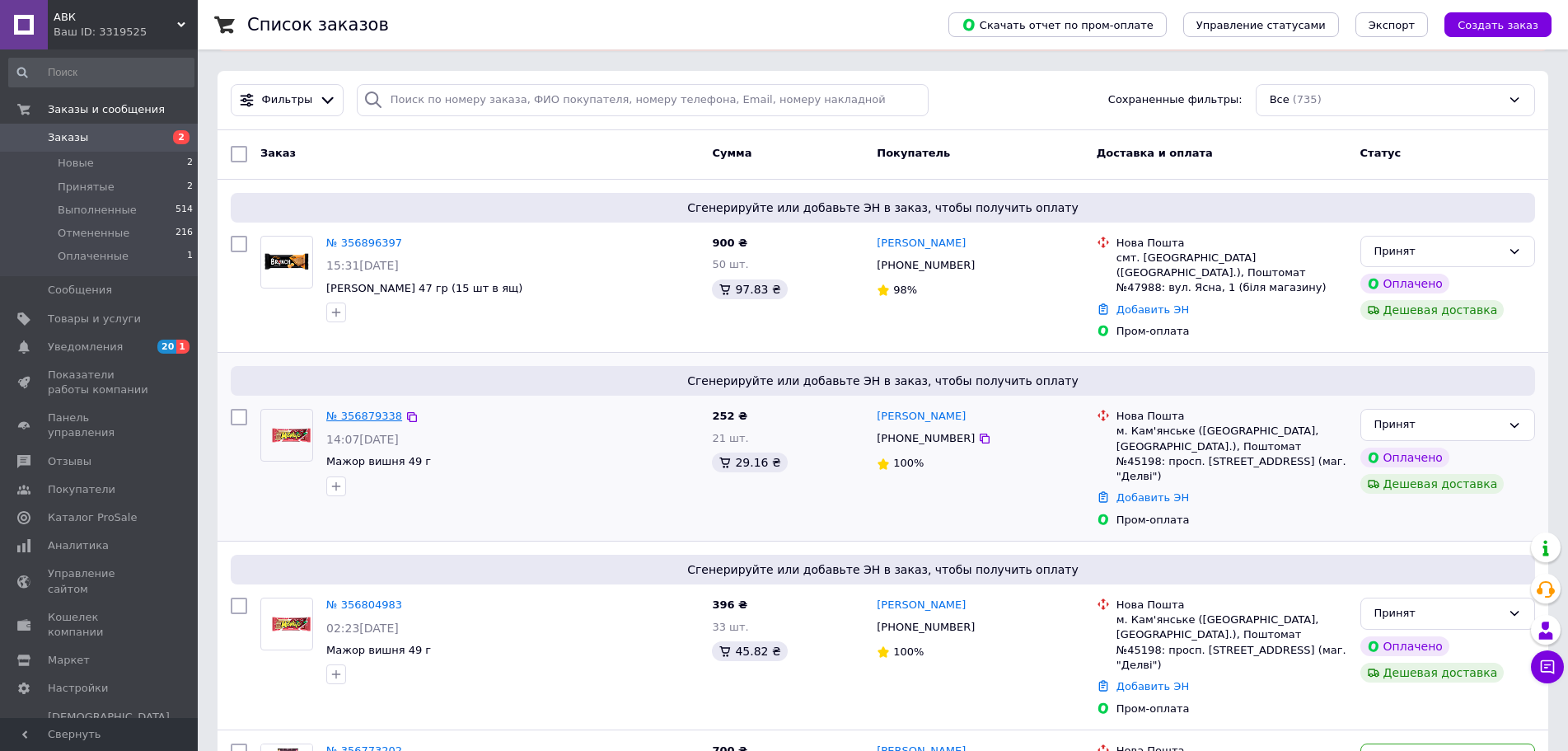
click at [388, 410] on link "№ 356879338" at bounding box center [364, 415] width 76 height 13
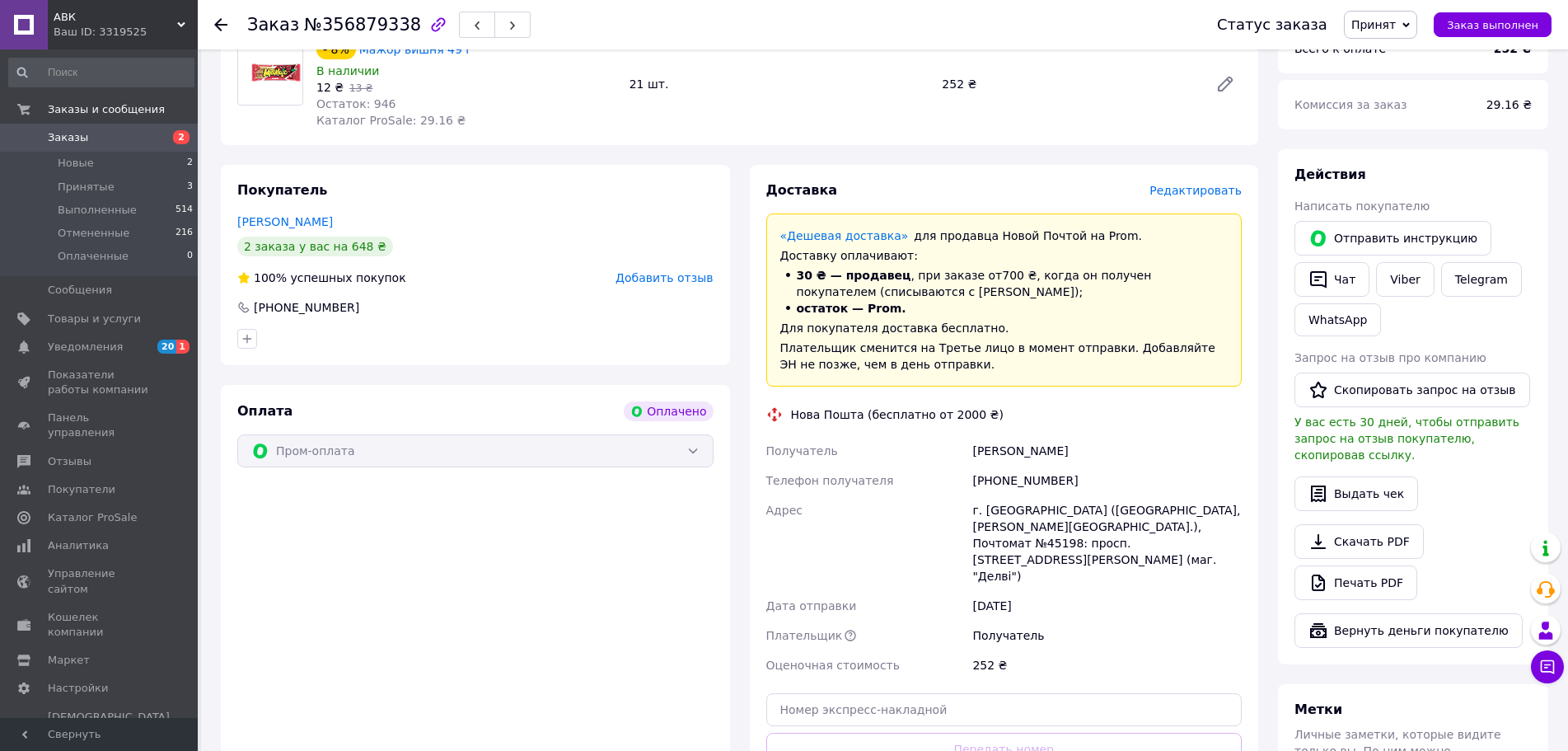
scroll to position [247, 0]
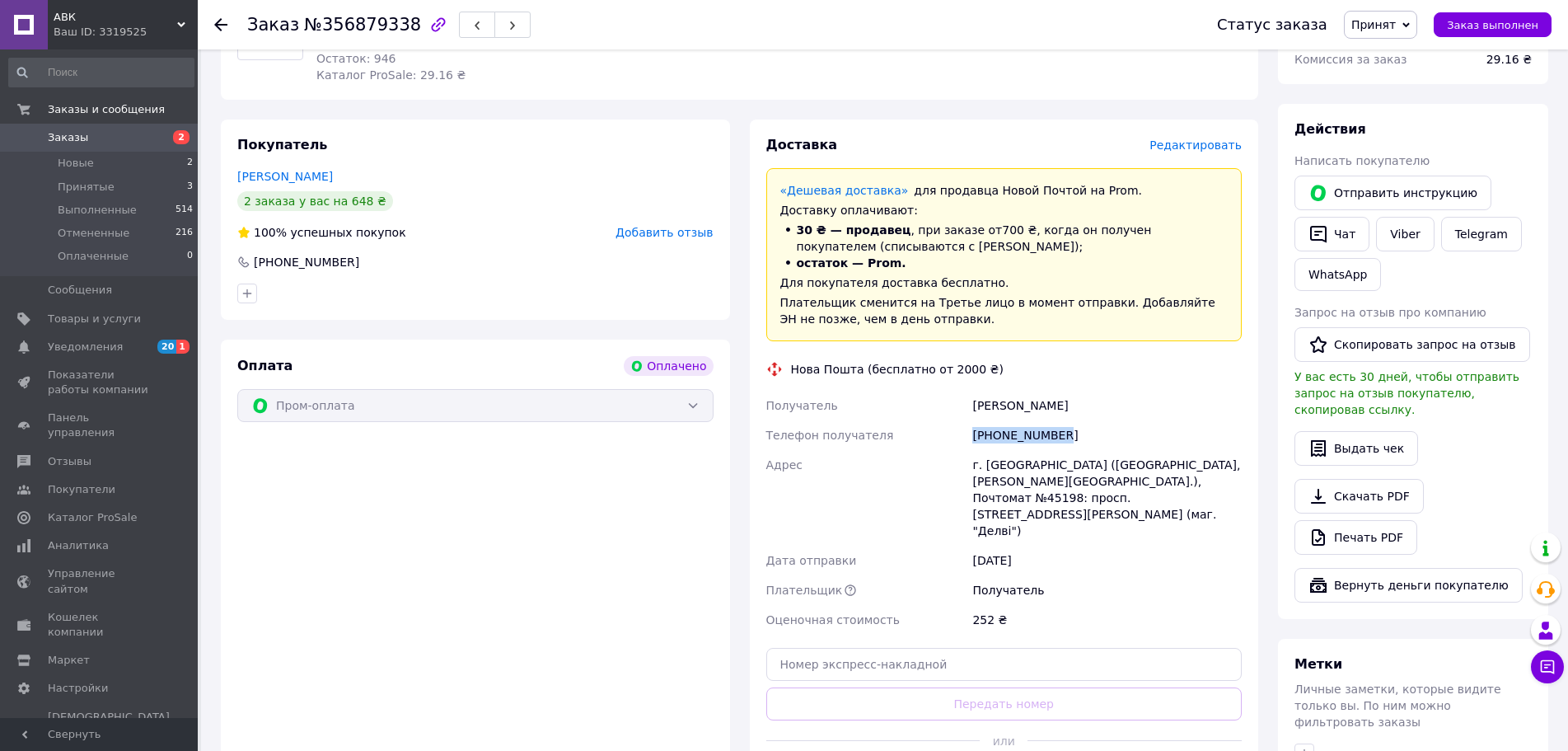
drag, startPoint x: 1064, startPoint y: 433, endPoint x: 965, endPoint y: 439, distance: 99.2
click at [965, 439] on div "Получатель Владлена Богданова Телефон получателя +380639786669 Адрес г. Каменск…" at bounding box center [1004, 512] width 483 height 244
copy div "Телефон получателя +380639786669"
drag, startPoint x: 311, startPoint y: 264, endPoint x: 346, endPoint y: 268, distance: 35.2
click at [346, 268] on div "[PHONE_NUMBER]" at bounding box center [475, 262] width 479 height 17
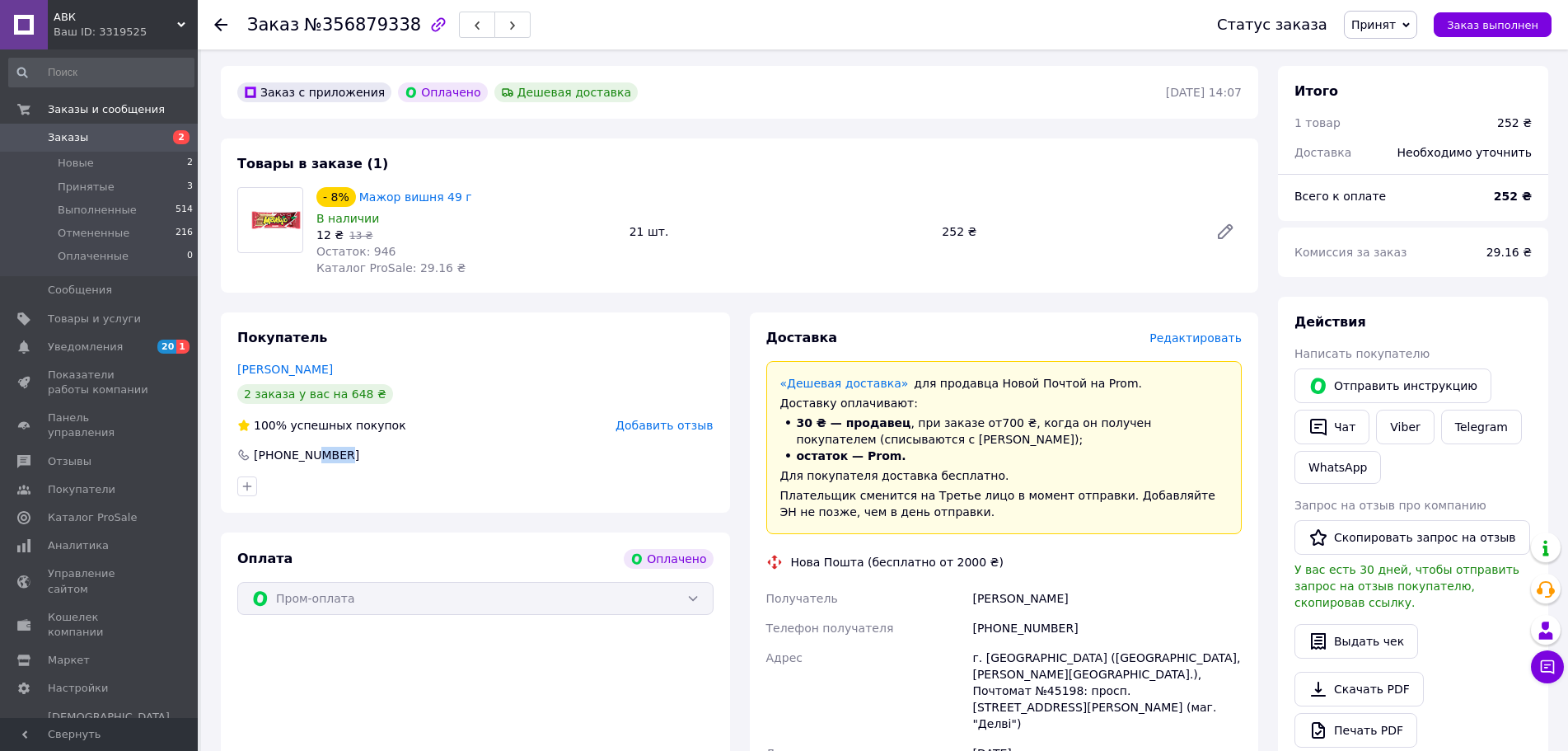
scroll to position [0, 0]
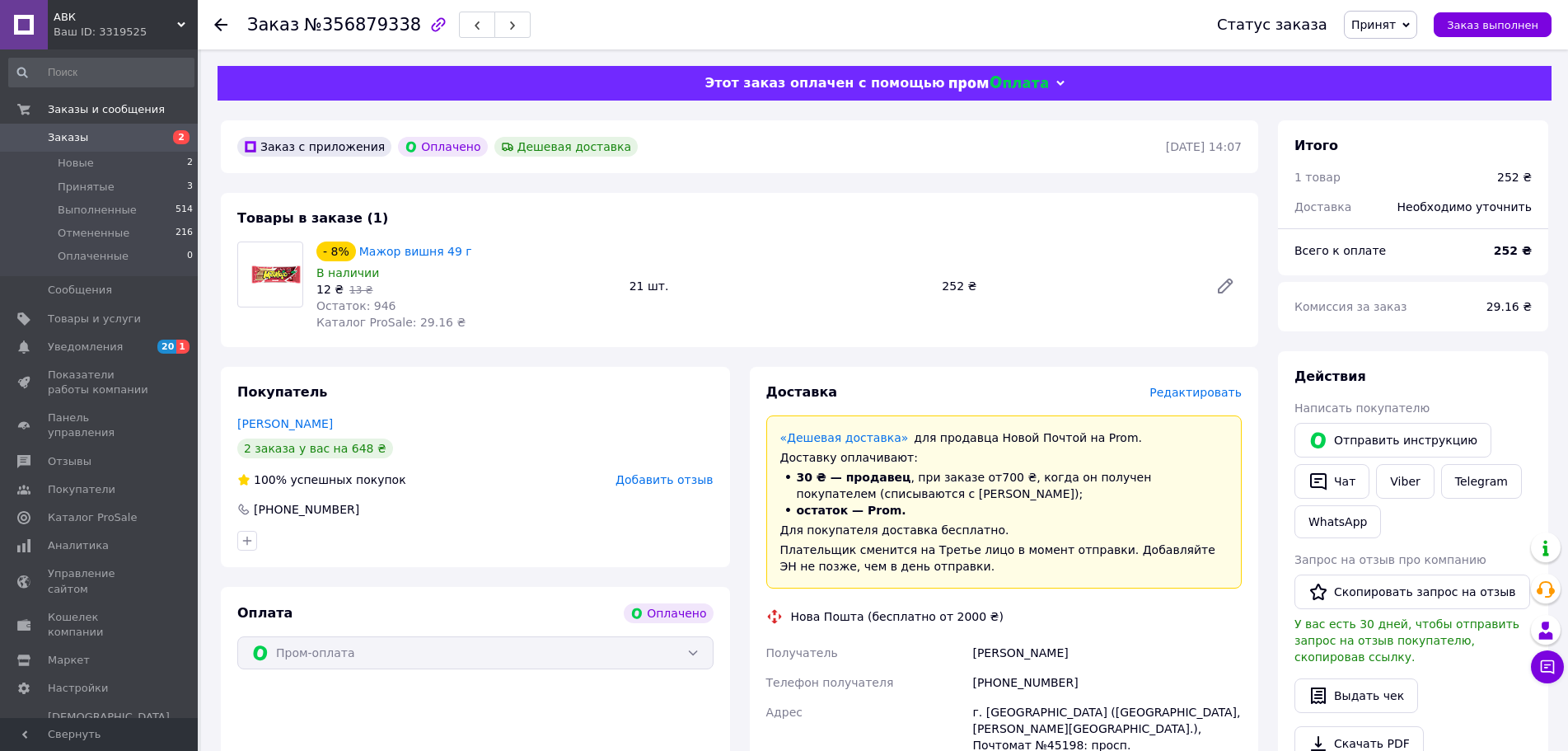
click at [219, 24] on use at bounding box center [221, 25] width 13 height 13
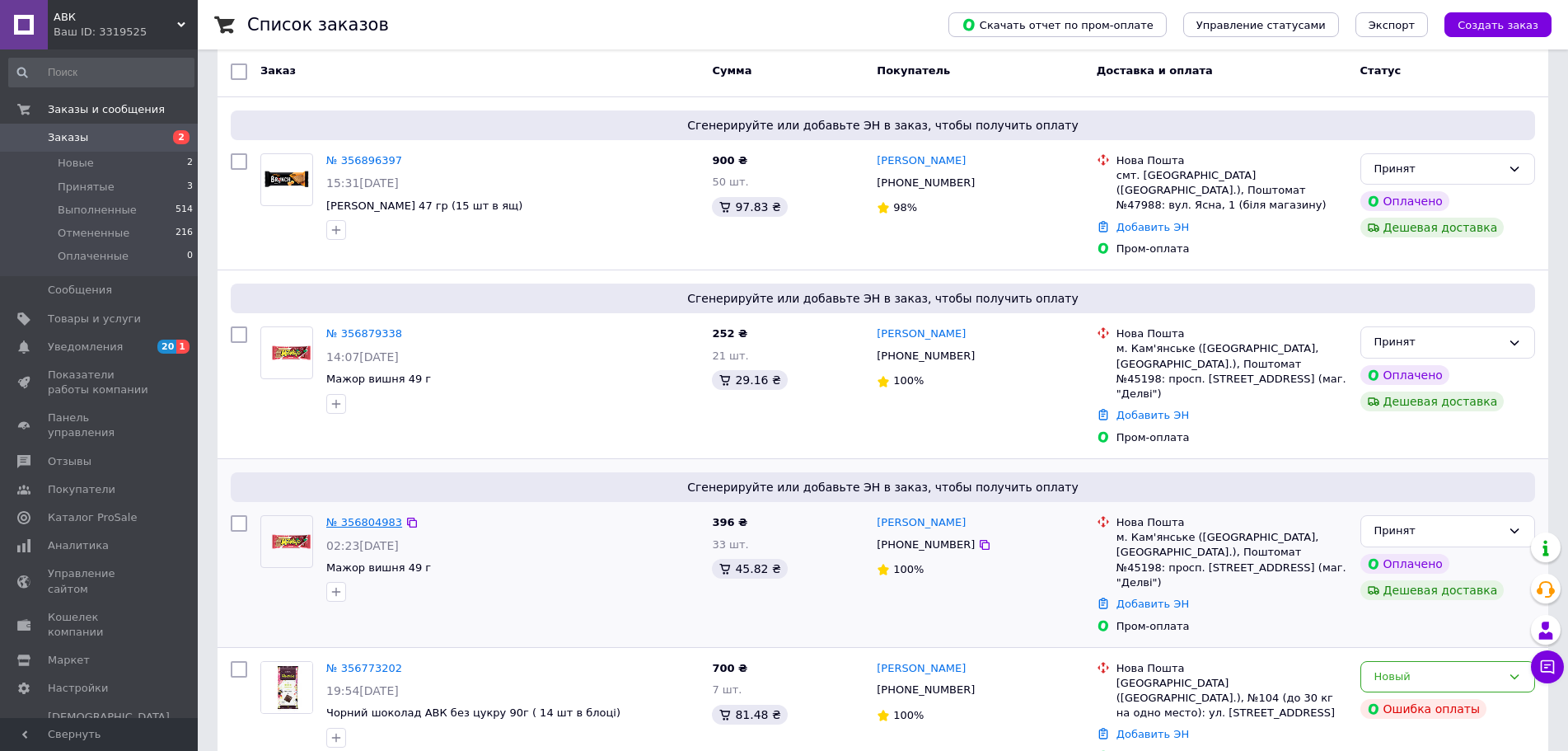
click at [372, 516] on link "№ 356804983" at bounding box center [364, 521] width 76 height 13
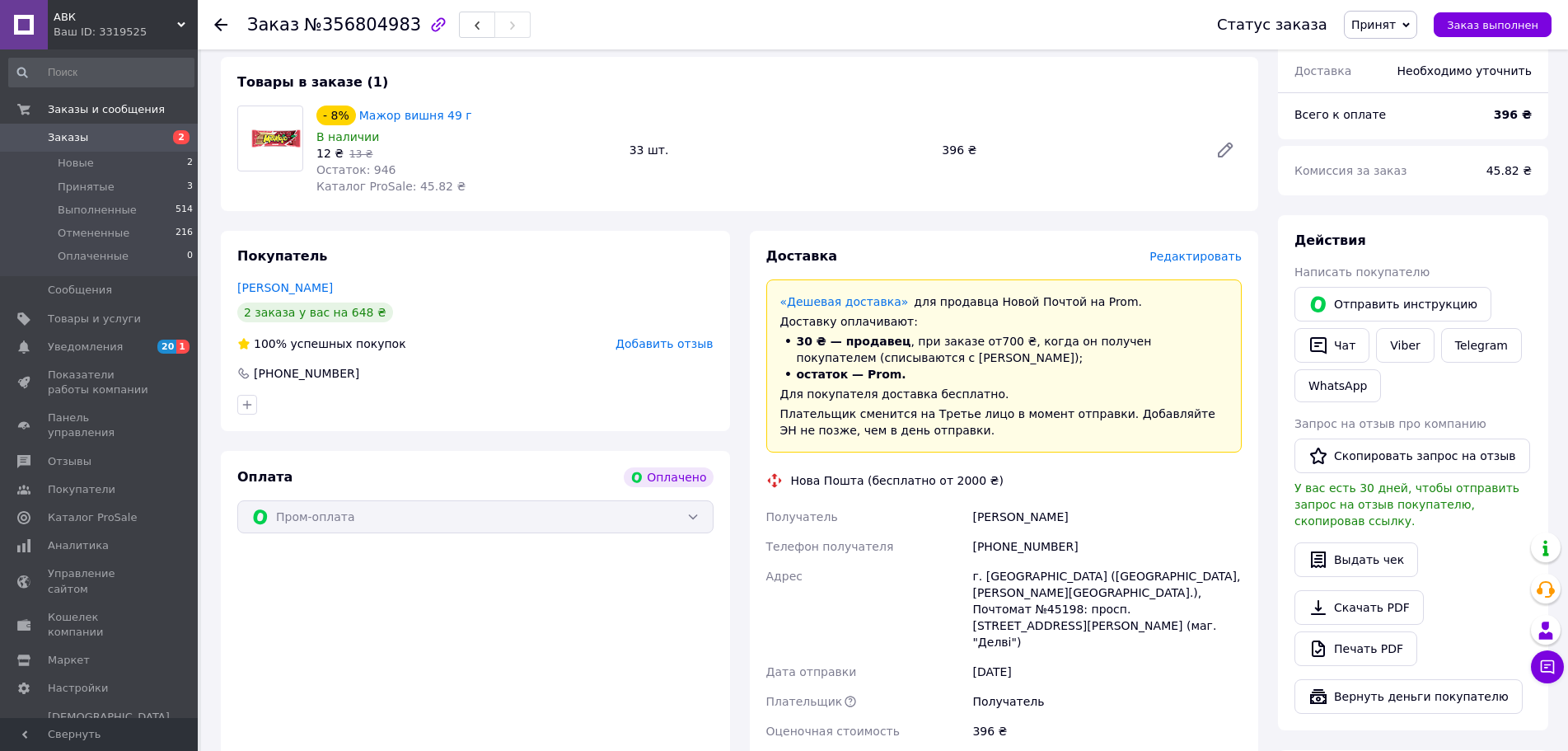
scroll to position [165, 0]
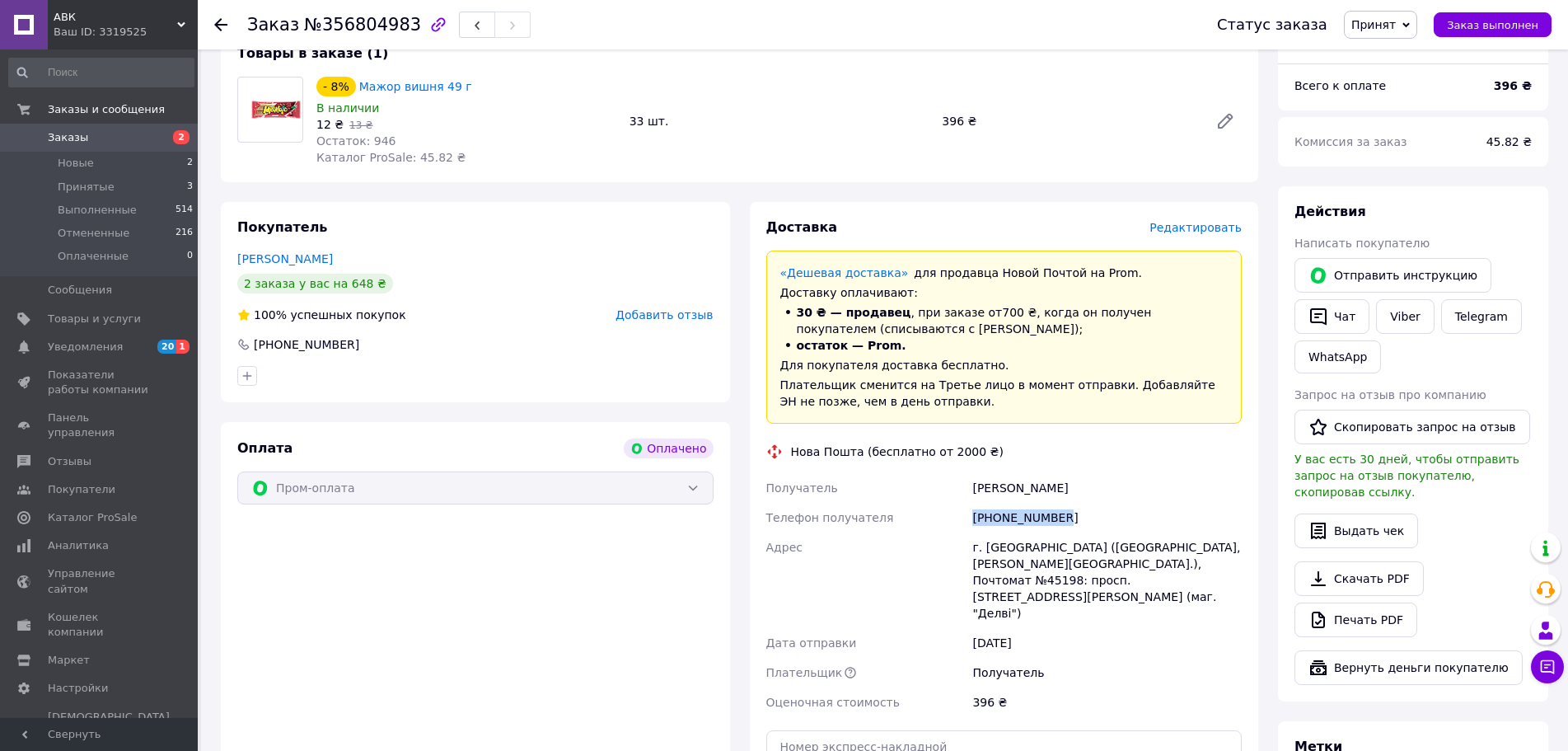
drag, startPoint x: 1071, startPoint y: 515, endPoint x: 964, endPoint y: 515, distance: 107.0
click at [964, 515] on div "Получатель Владлена Богданова Телефон получателя +380639786669 Адрес г. Каменск…" at bounding box center [1004, 595] width 483 height 244
copy div "Телефон получателя +380639786669"
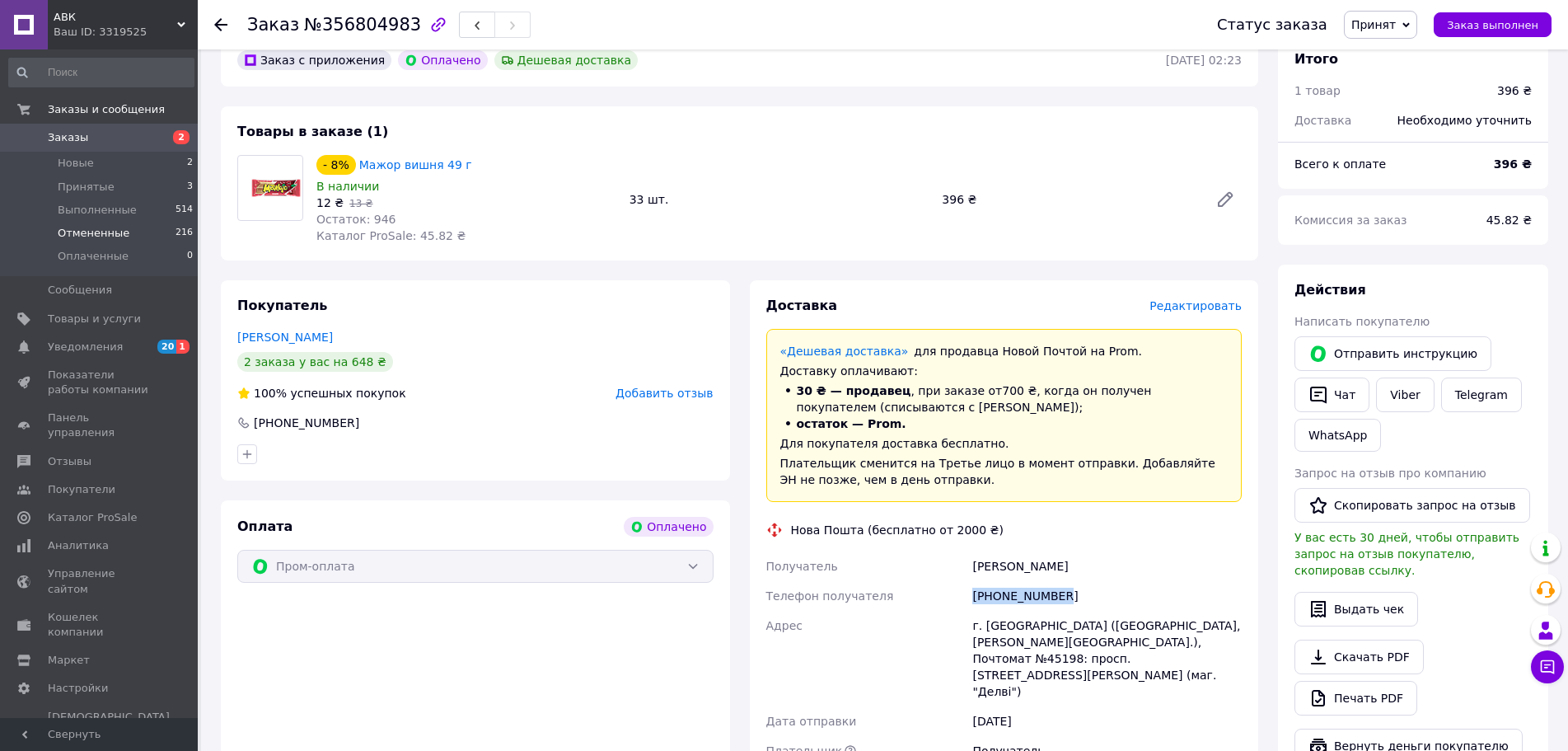
scroll to position [0, 0]
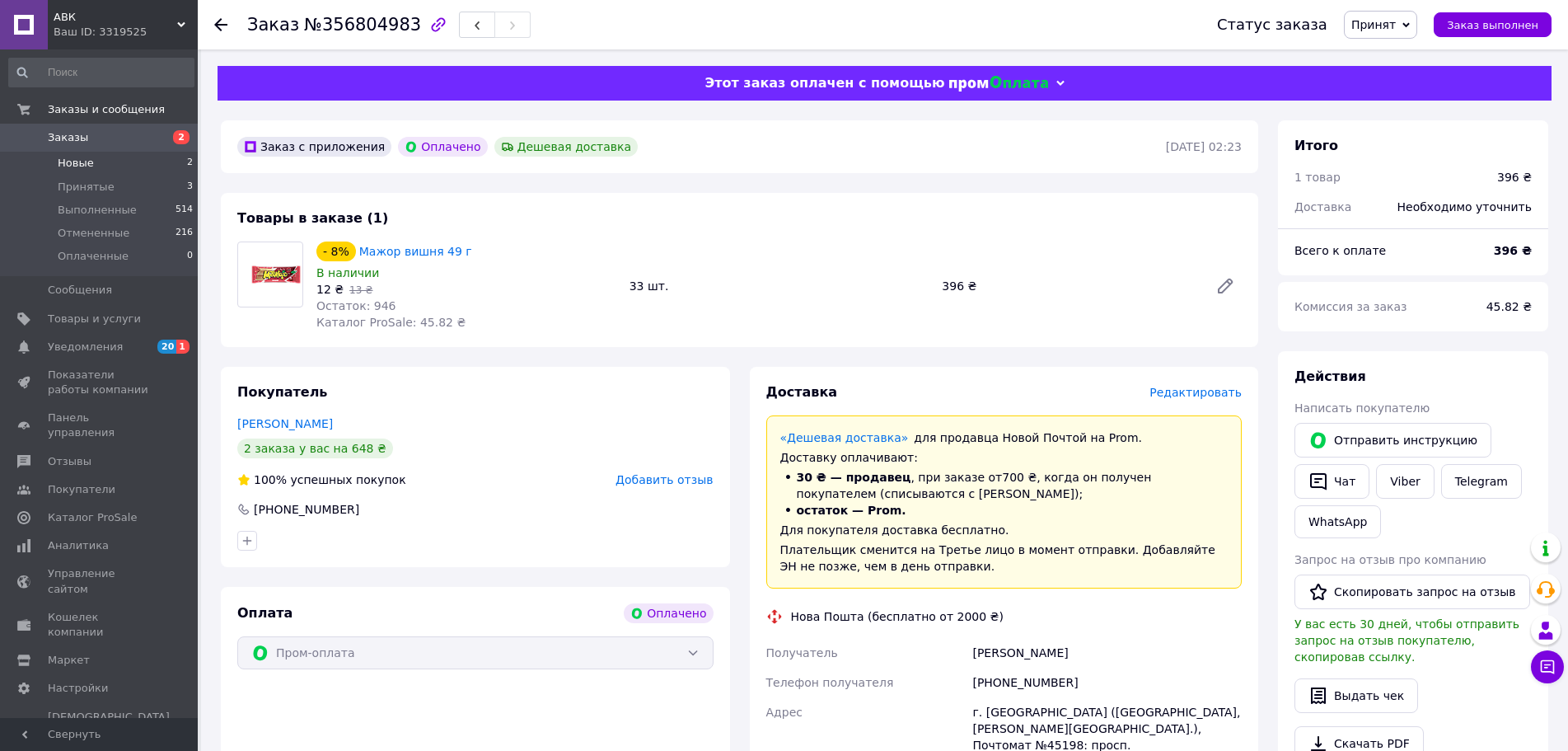
click at [96, 162] on li "Новые 2" at bounding box center [101, 162] width 203 height 23
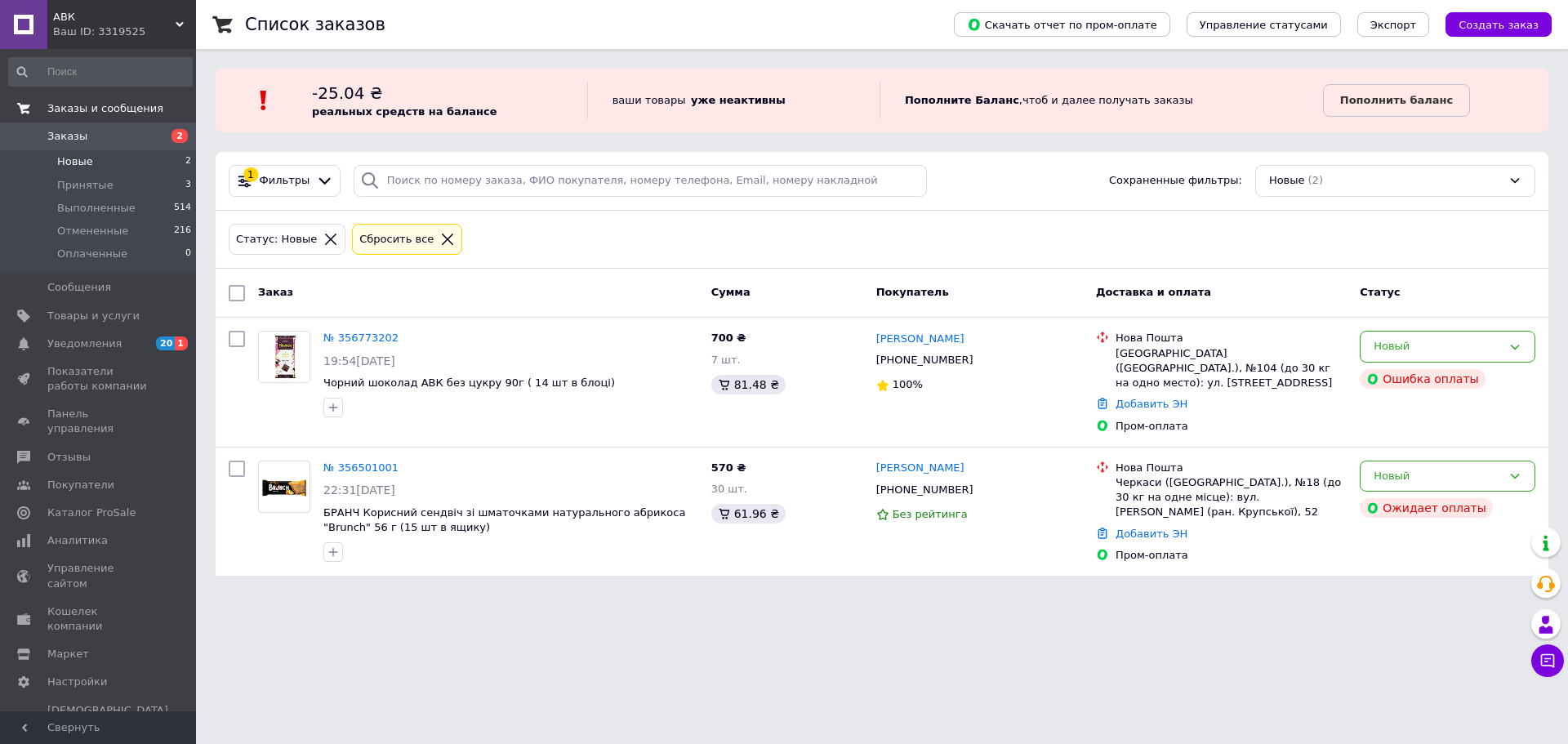
click at [71, 112] on span "Заказы и сообщения" at bounding box center [105, 108] width 116 height 15
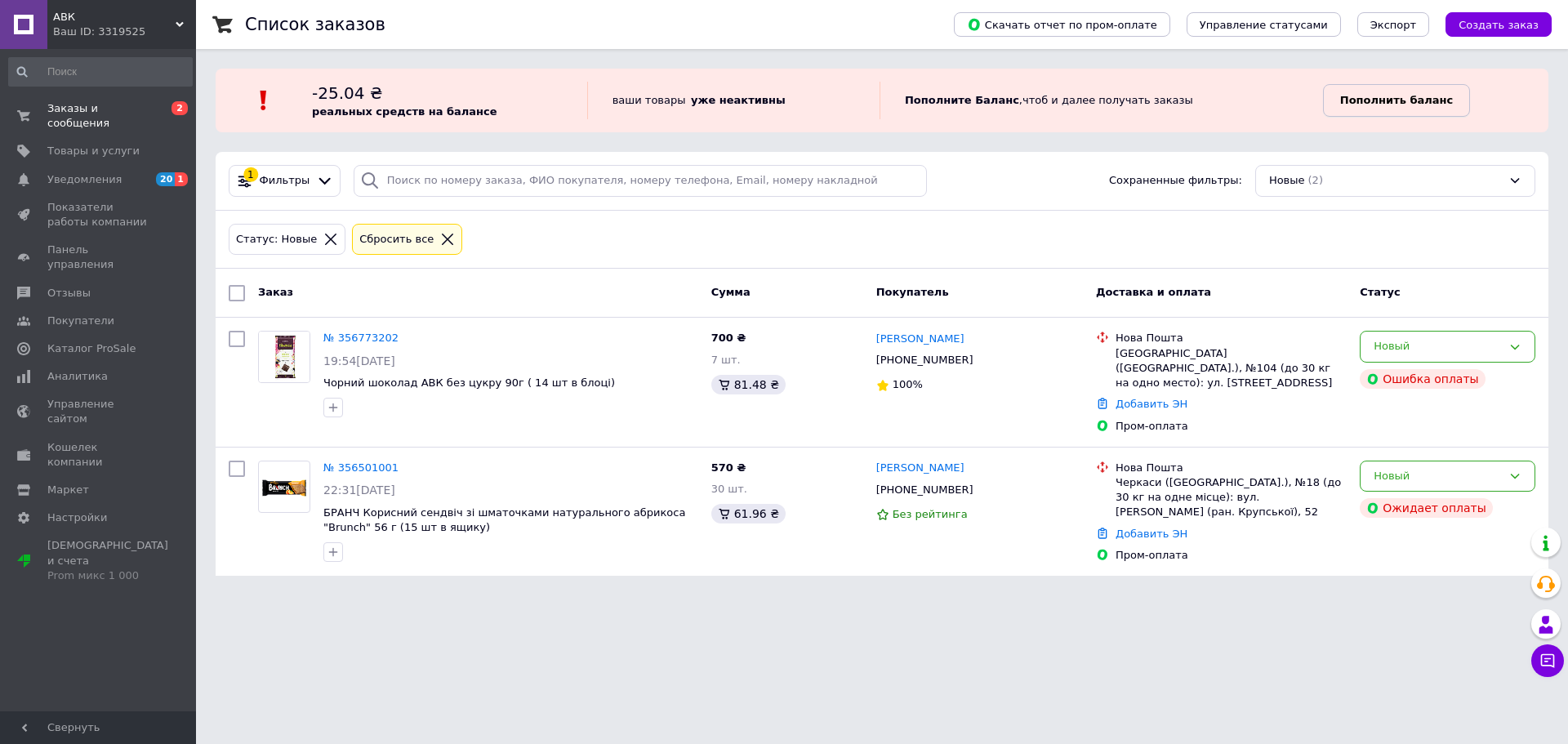
click at [1411, 102] on b "Пополнить баланс" at bounding box center [1396, 100] width 113 height 12
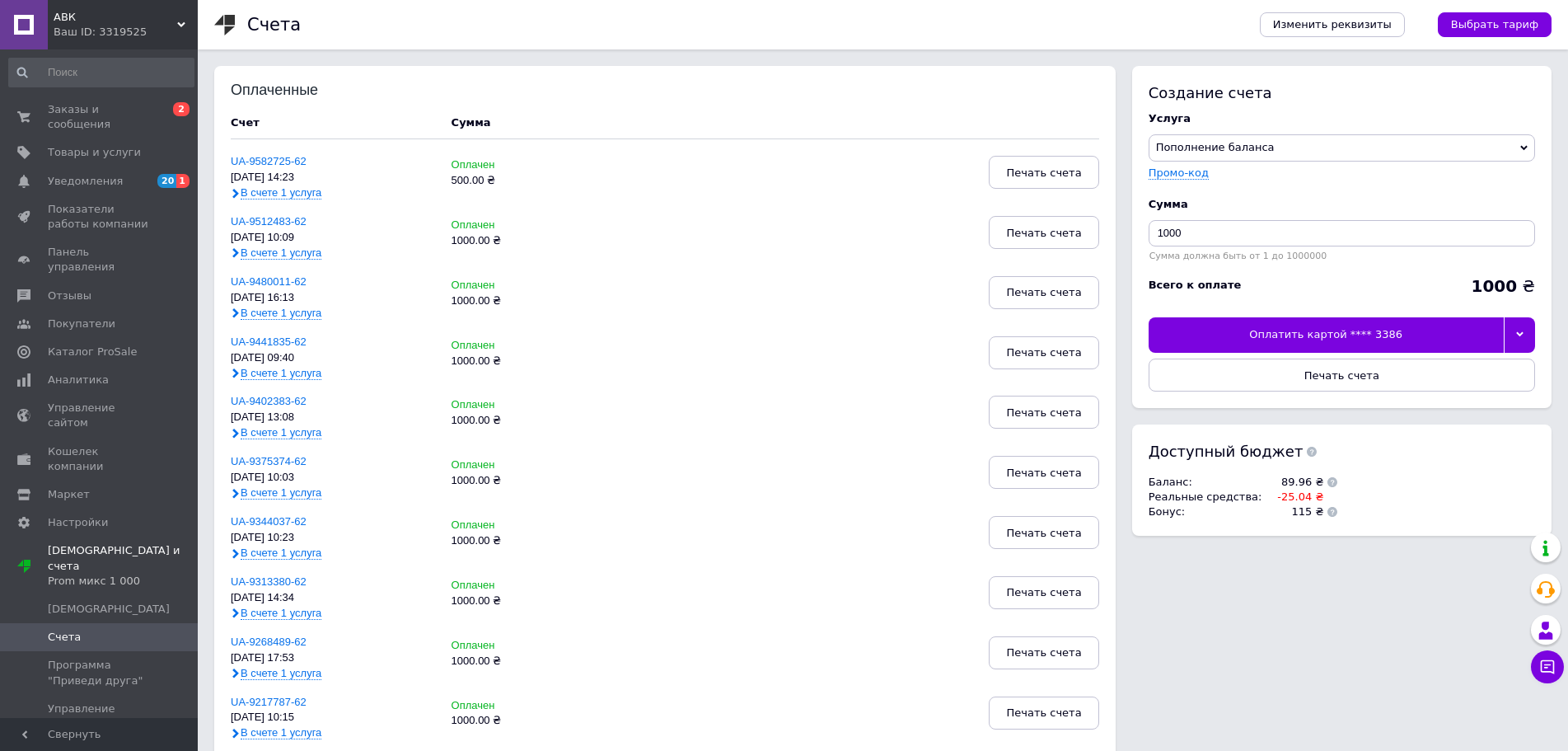
click at [1520, 332] on icon at bounding box center [1519, 334] width 8 height 8
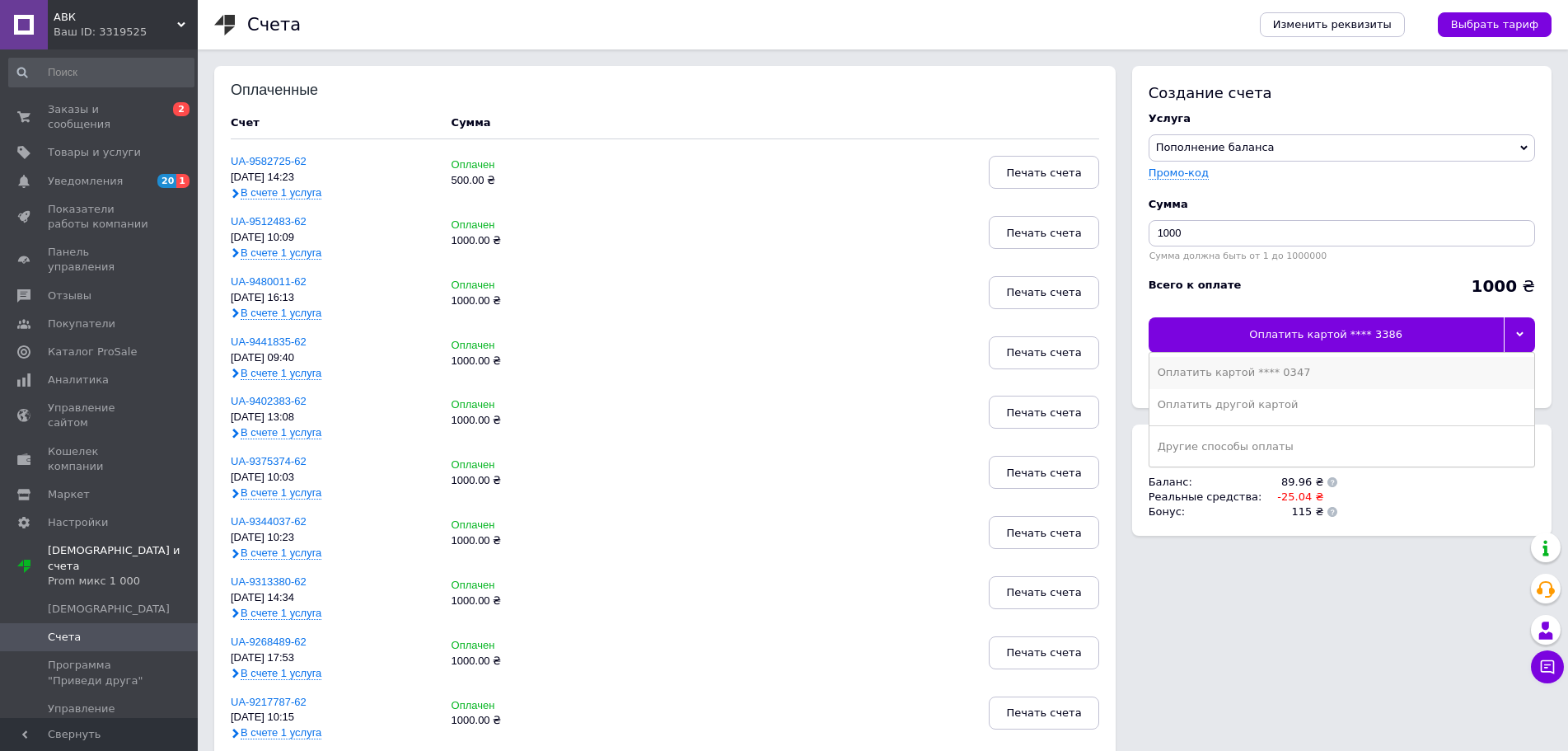
click at [1285, 371] on div "Оплатить картой **** 0347" at bounding box center [1342, 373] width 368 height 15
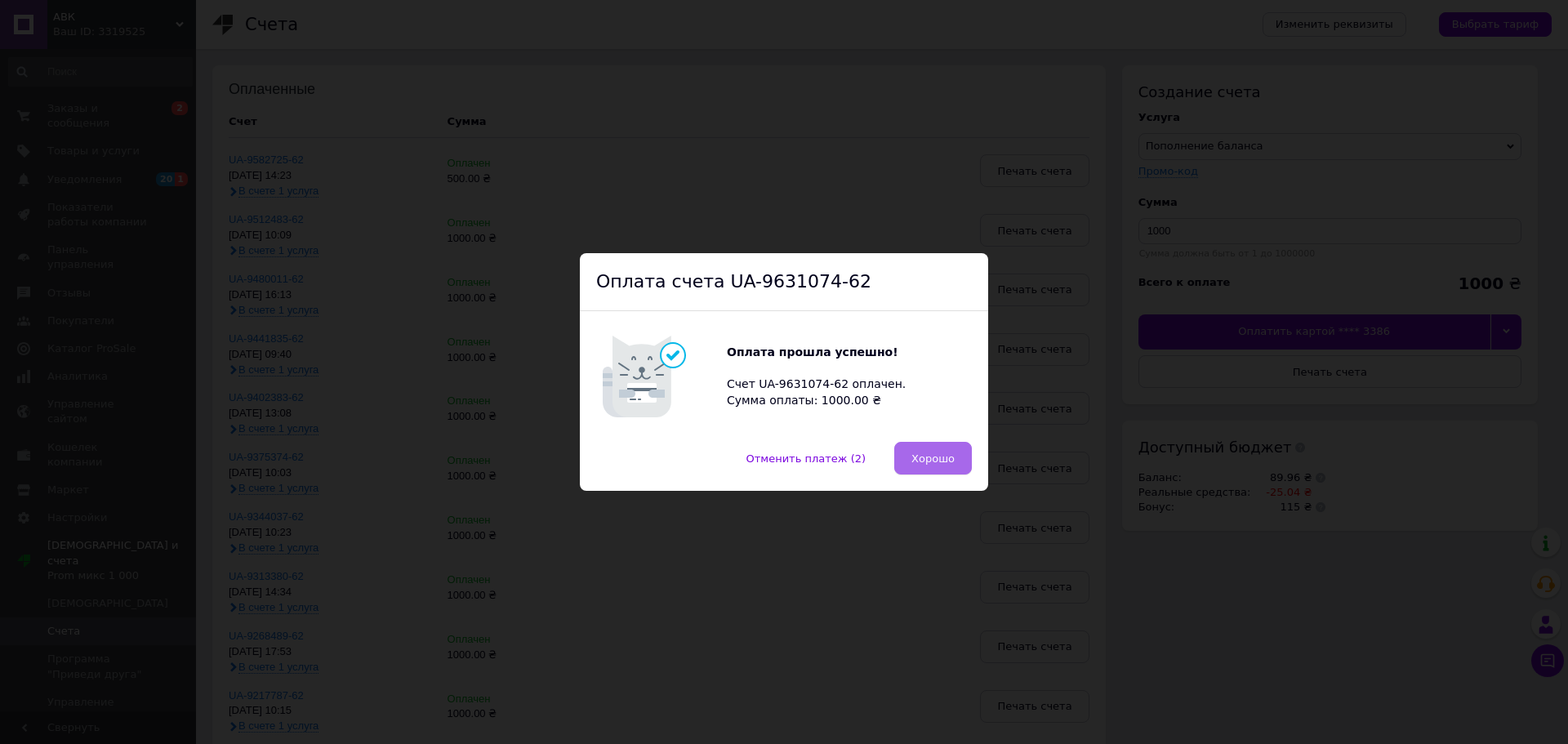
click at [937, 463] on span "Хорошо" at bounding box center [933, 458] width 43 height 12
